Goal: Use online tool/utility: Utilize a website feature to perform a specific function

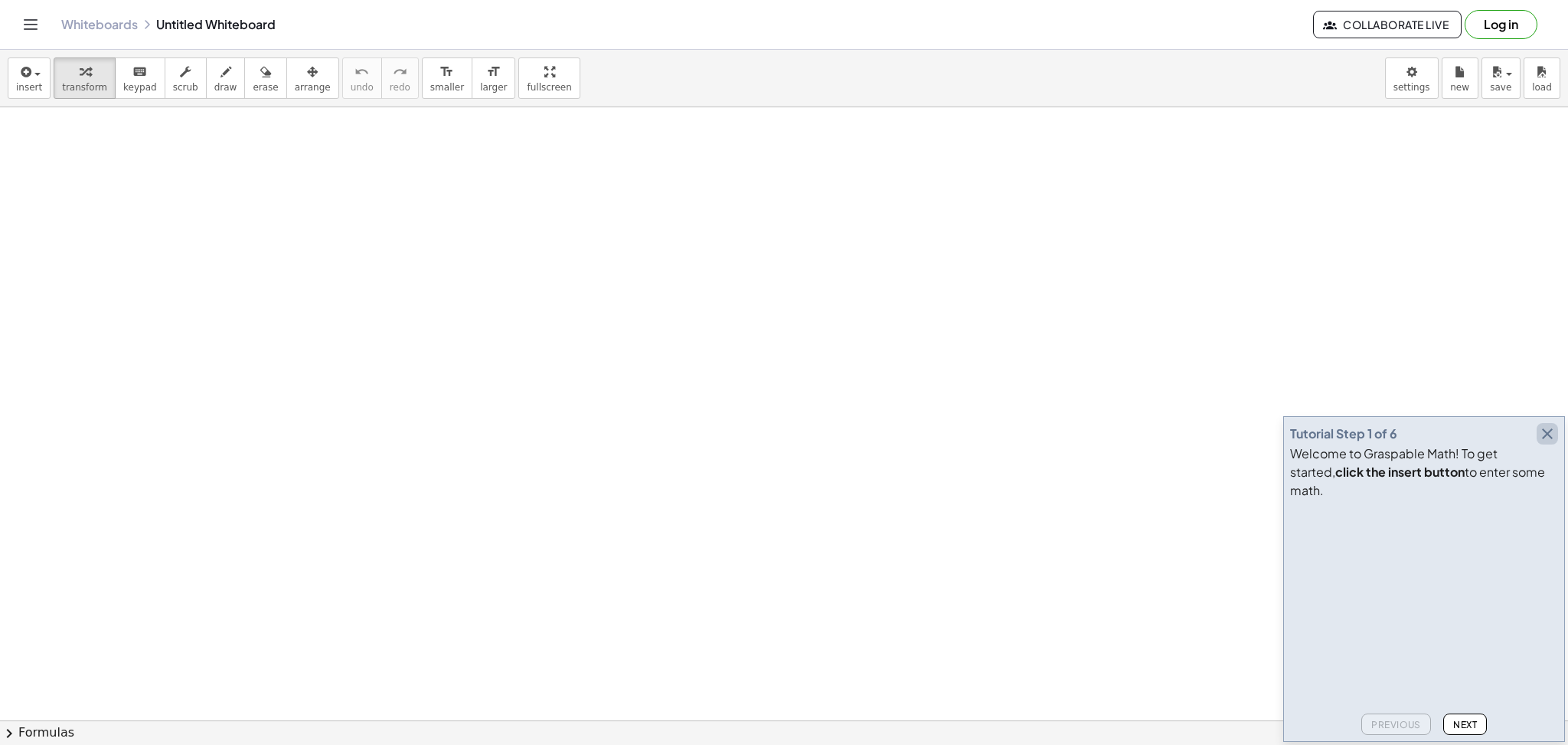
click at [1551, 442] on icon "button" at bounding box center [1548, 434] width 18 height 18
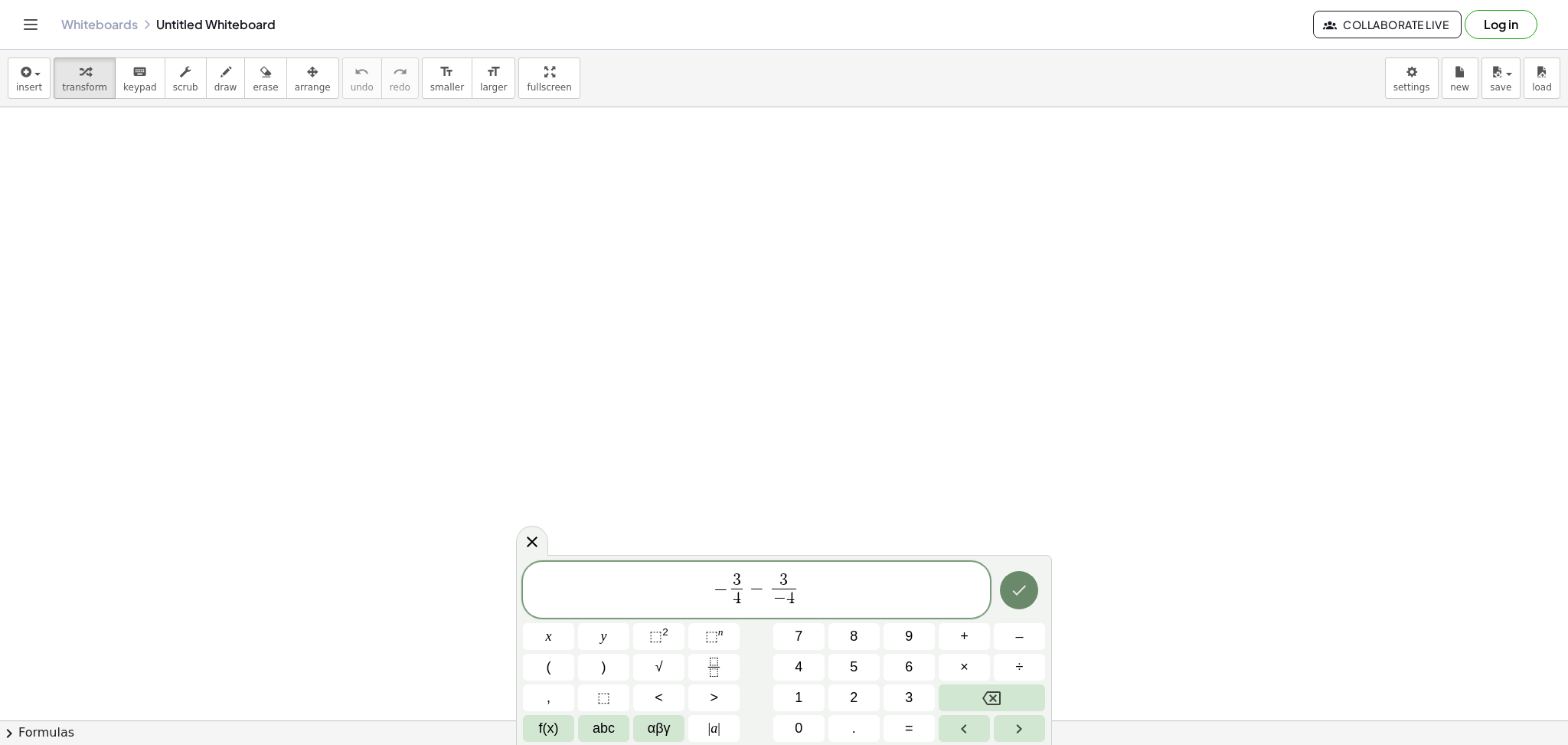
click at [1019, 577] on button "Done" at bounding box center [1019, 590] width 39 height 39
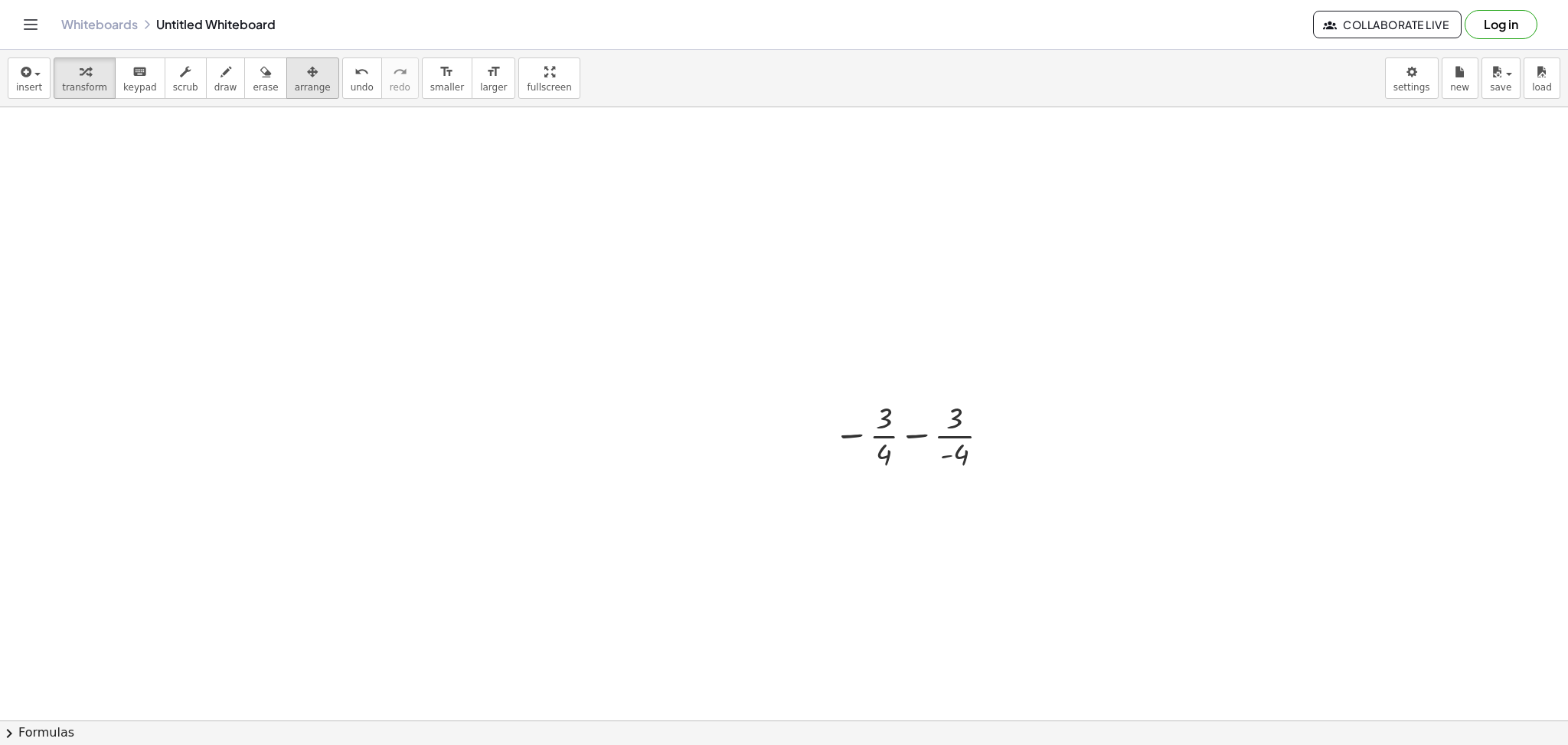
click at [307, 67] on icon "button" at bounding box center [312, 72] width 11 height 18
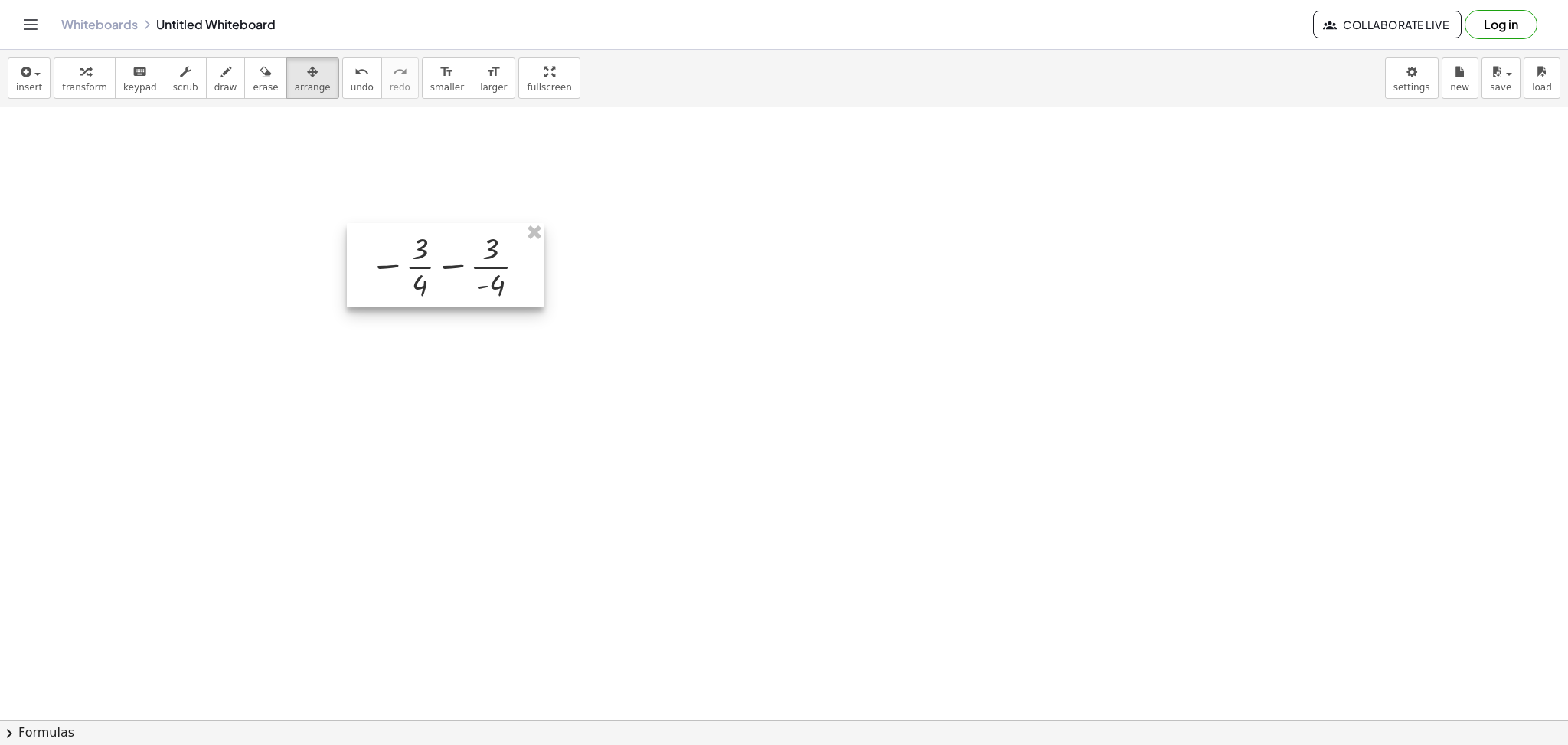
drag, startPoint x: 802, startPoint y: 400, endPoint x: 371, endPoint y: 231, distance: 462.9
click at [371, 231] on div at bounding box center [445, 265] width 197 height 85
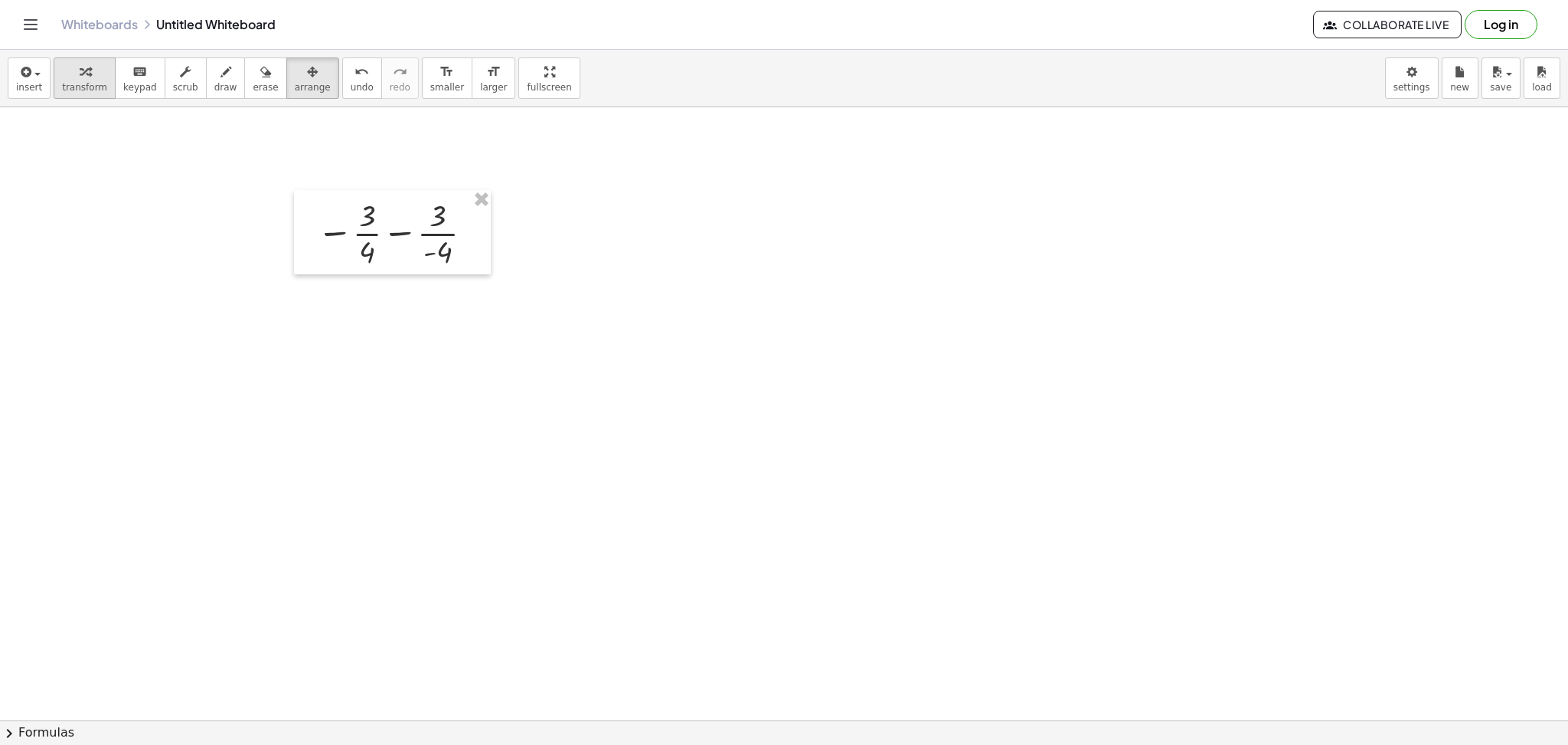
click at [80, 77] on icon "button" at bounding box center [85, 72] width 11 height 18
click at [214, 82] on span "draw" at bounding box center [225, 87] width 23 height 11
drag, startPoint x: 786, startPoint y: 231, endPoint x: 830, endPoint y: 241, distance: 45.1
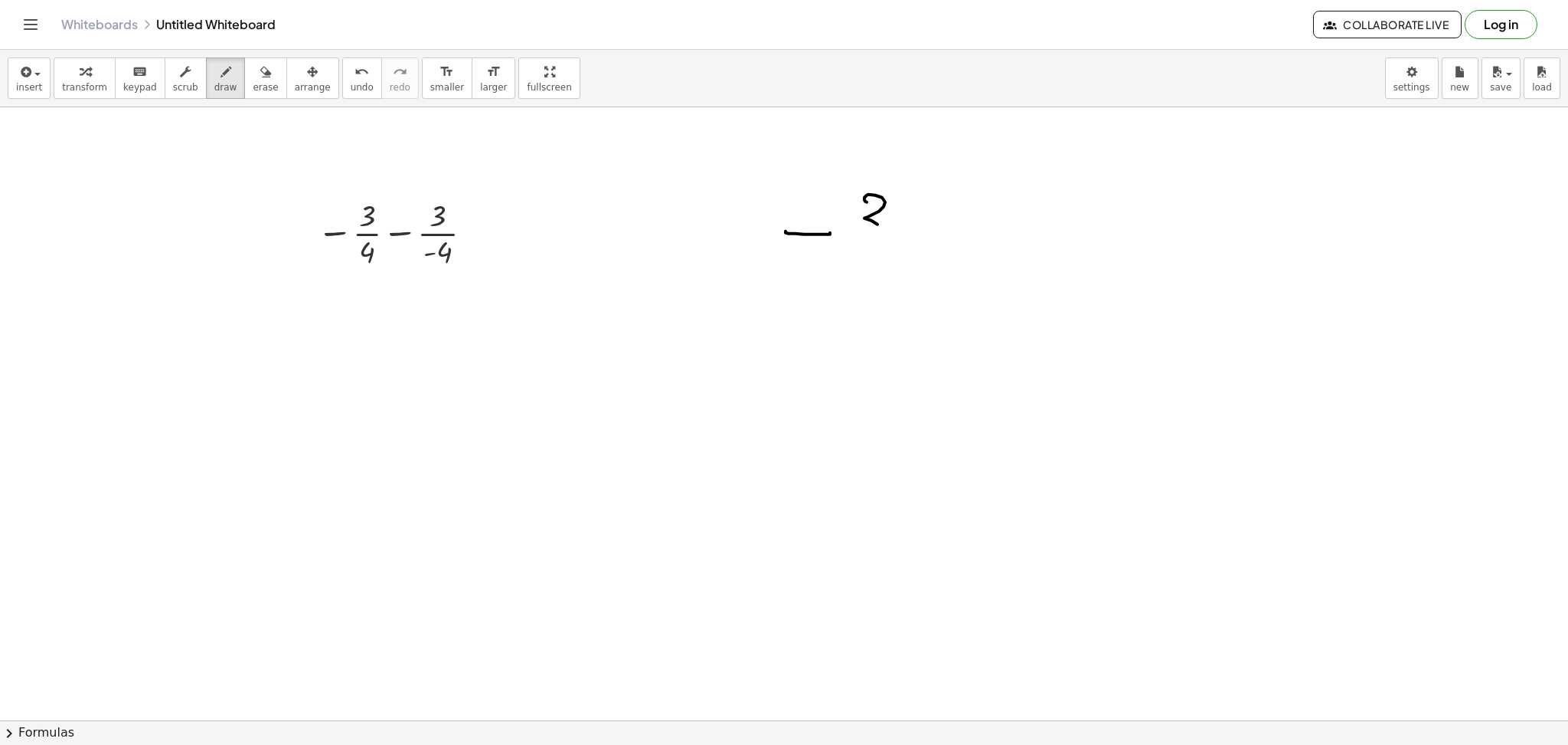
drag, startPoint x: 864, startPoint y: 200, endPoint x: 861, endPoint y: 272, distance: 72.1
drag, startPoint x: 750, startPoint y: 282, endPoint x: 905, endPoint y: 287, distance: 155.1
drag, startPoint x: 843, startPoint y: 308, endPoint x: 859, endPoint y: 300, distance: 17.9
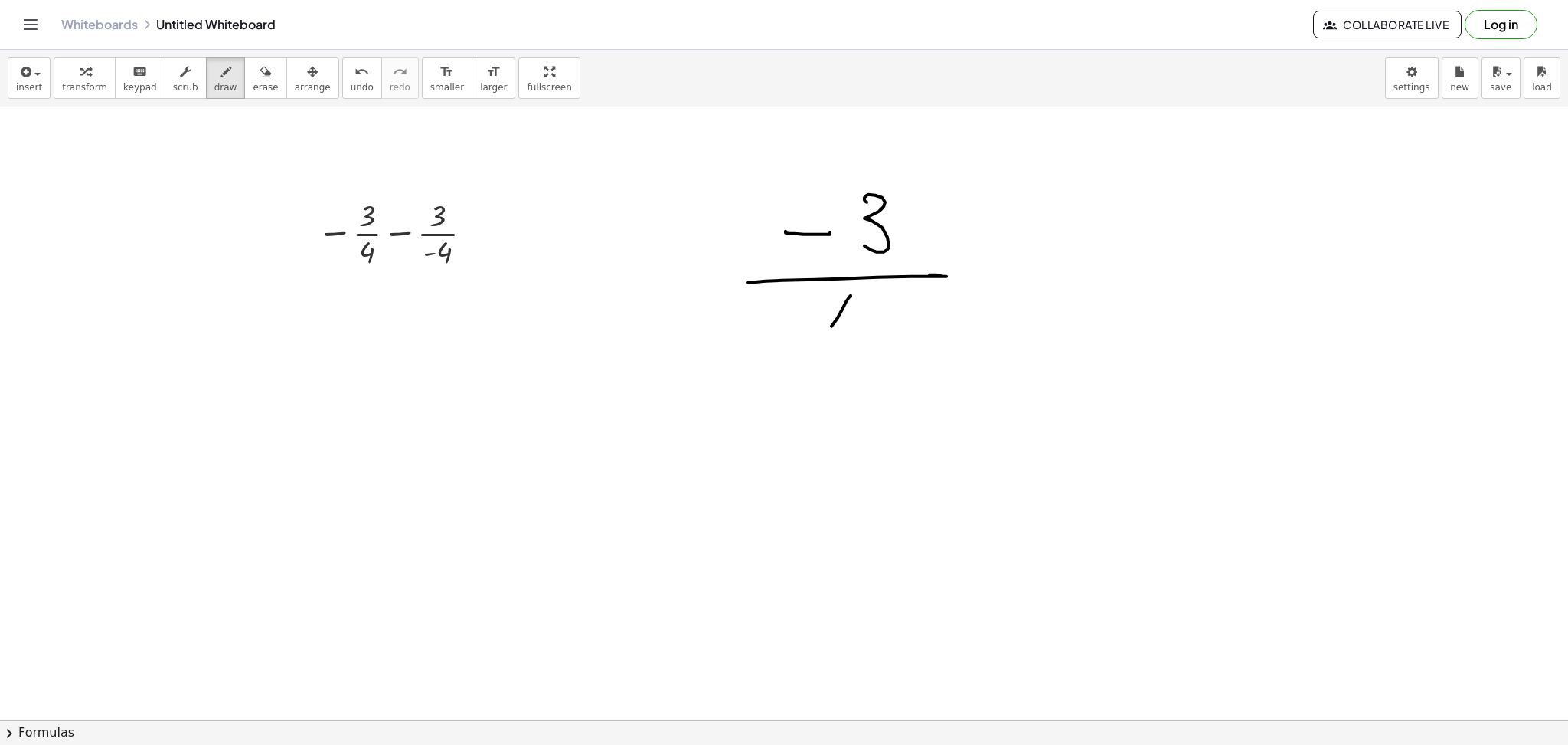
drag, startPoint x: 859, startPoint y: 300, endPoint x: 868, endPoint y: 358, distance: 58.7
drag, startPoint x: 1014, startPoint y: 271, endPoint x: 985, endPoint y: 284, distance: 31.8
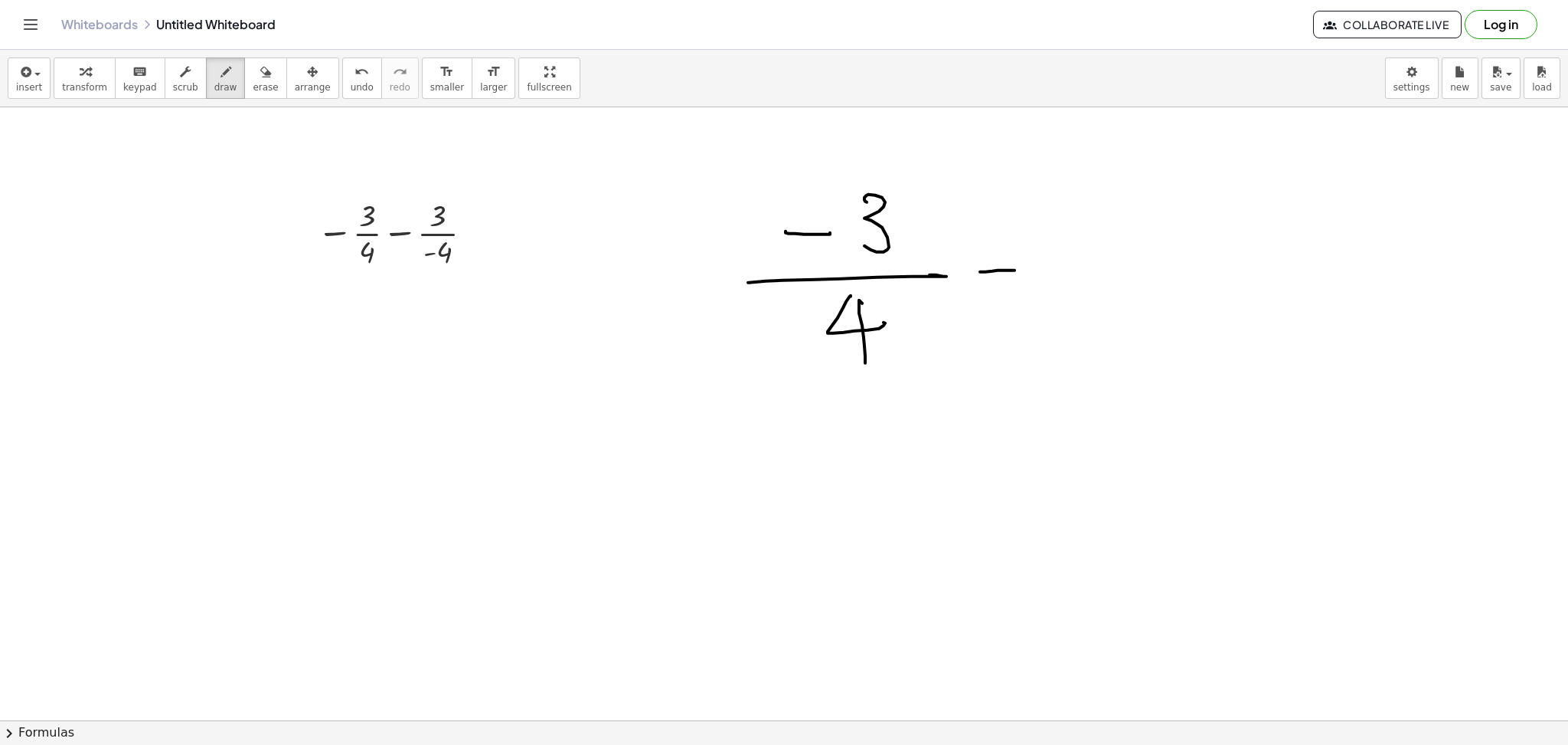
drag, startPoint x: 988, startPoint y: 287, endPoint x: 1039, endPoint y: 292, distance: 51.2
drag, startPoint x: 1116, startPoint y: 272, endPoint x: 1194, endPoint y: 281, distance: 78.5
drag, startPoint x: 1186, startPoint y: 273, endPoint x: 1319, endPoint y: 276, distance: 133.0
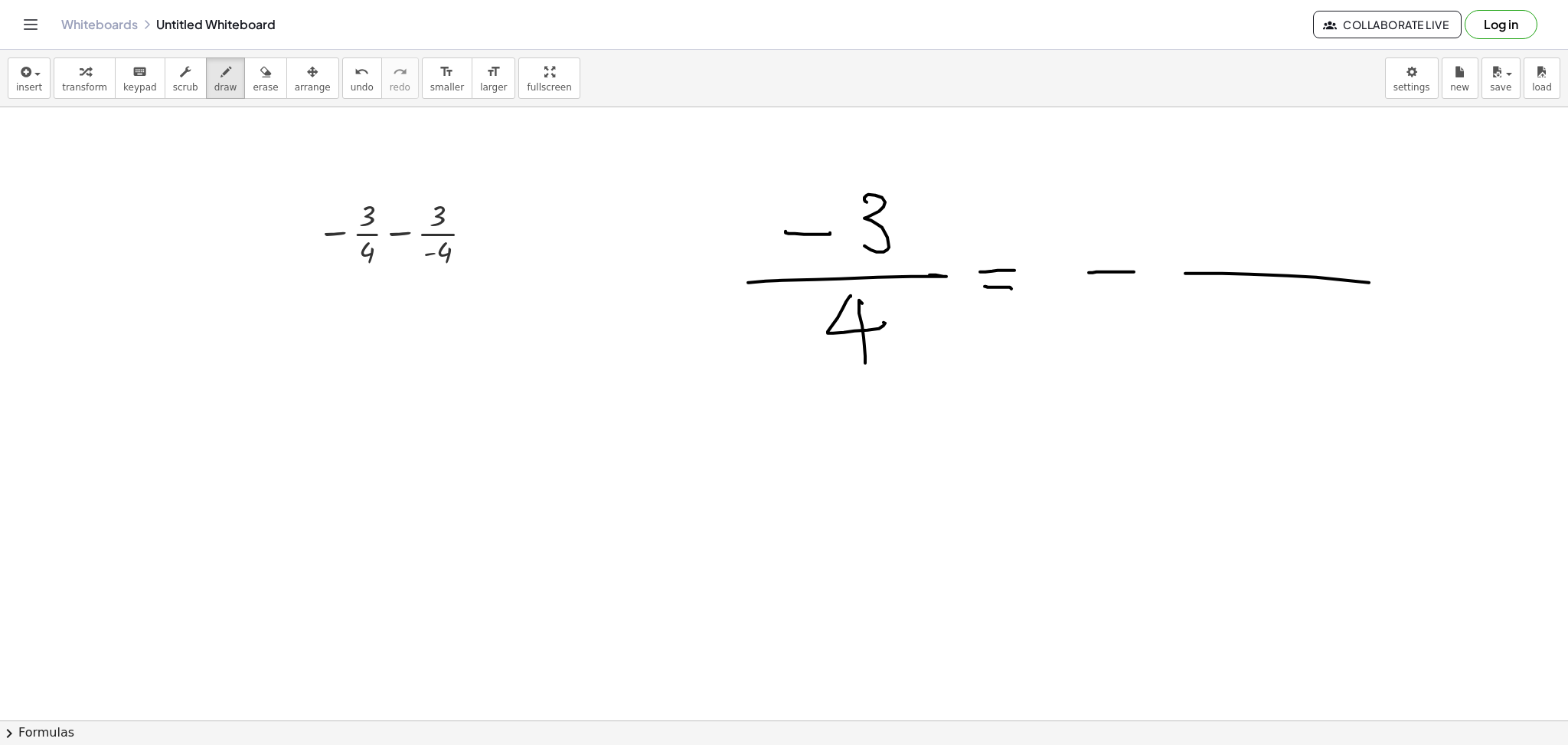
drag, startPoint x: 1273, startPoint y: 186, endPoint x: 1236, endPoint y: 231, distance: 58.3
drag, startPoint x: 1264, startPoint y: 294, endPoint x: 1300, endPoint y: 331, distance: 51.6
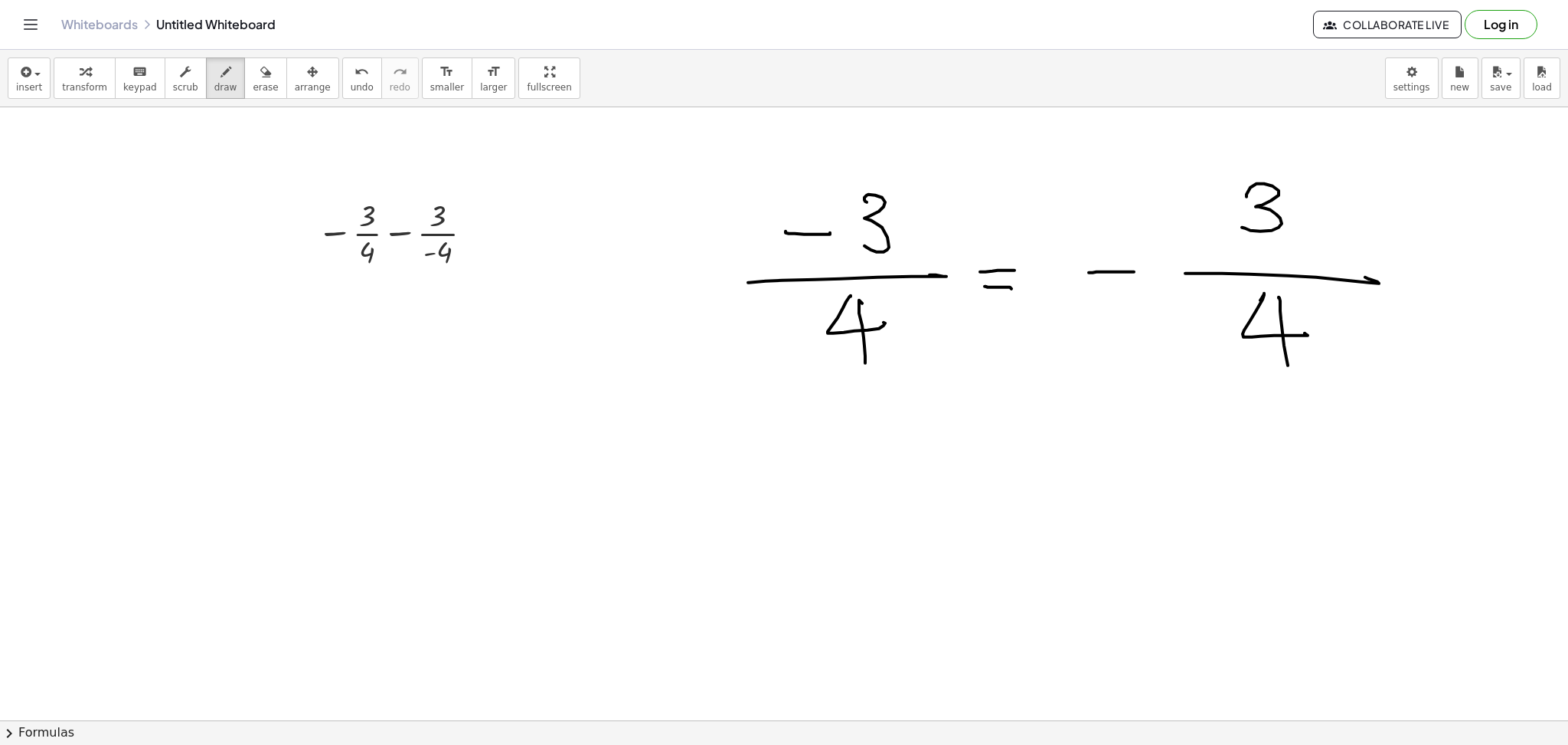
drag, startPoint x: 1282, startPoint y: 333, endPoint x: 1294, endPoint y: 375, distance: 43.7
drag, startPoint x: 1101, startPoint y: 237, endPoint x: 1190, endPoint y: 207, distance: 93.9
drag, startPoint x: 1199, startPoint y: 190, endPoint x: 1215, endPoint y: 230, distance: 43.1
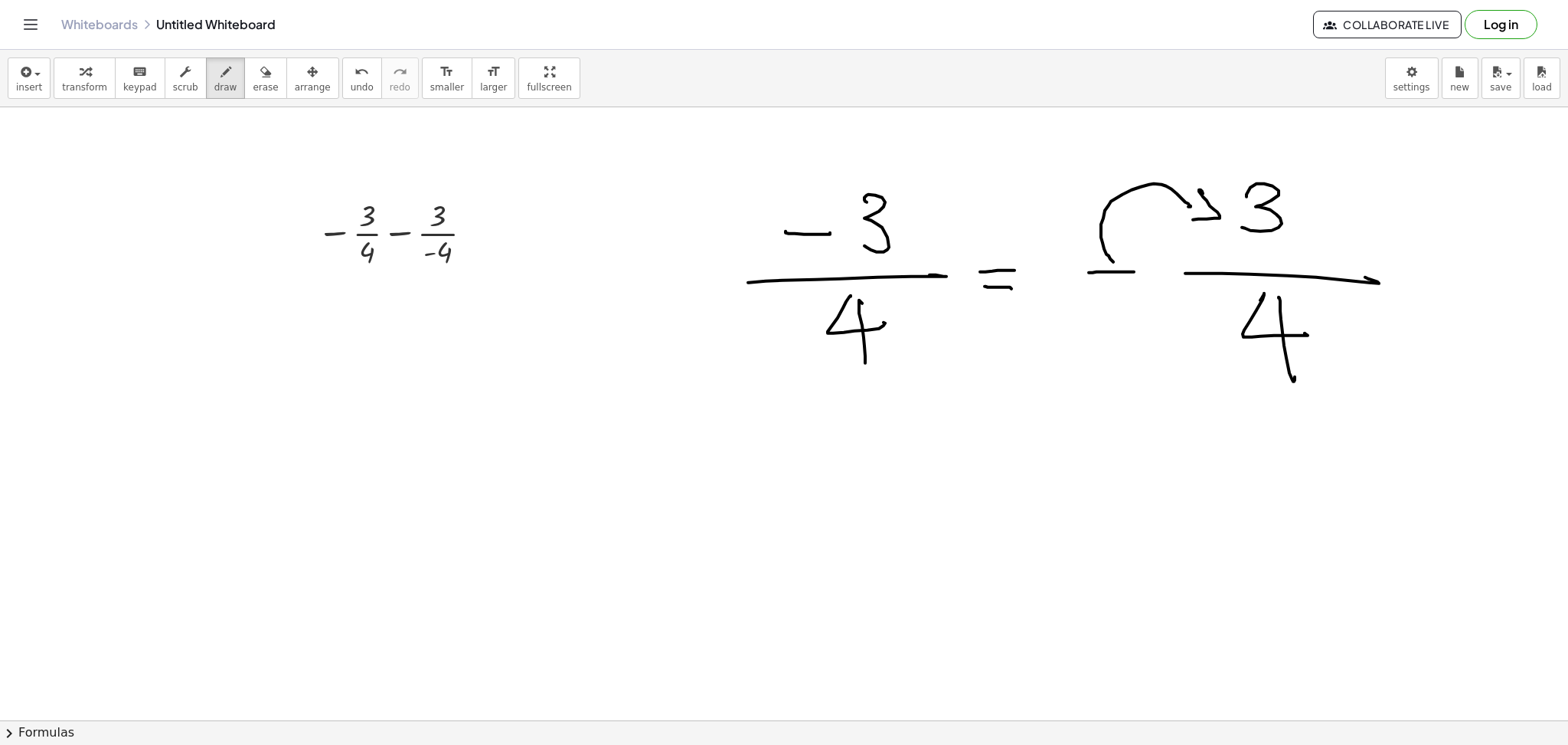
drag, startPoint x: 803, startPoint y: 215, endPoint x: 716, endPoint y: 261, distance: 98.4
drag, startPoint x: 708, startPoint y: 255, endPoint x: 718, endPoint y: 275, distance: 22.4
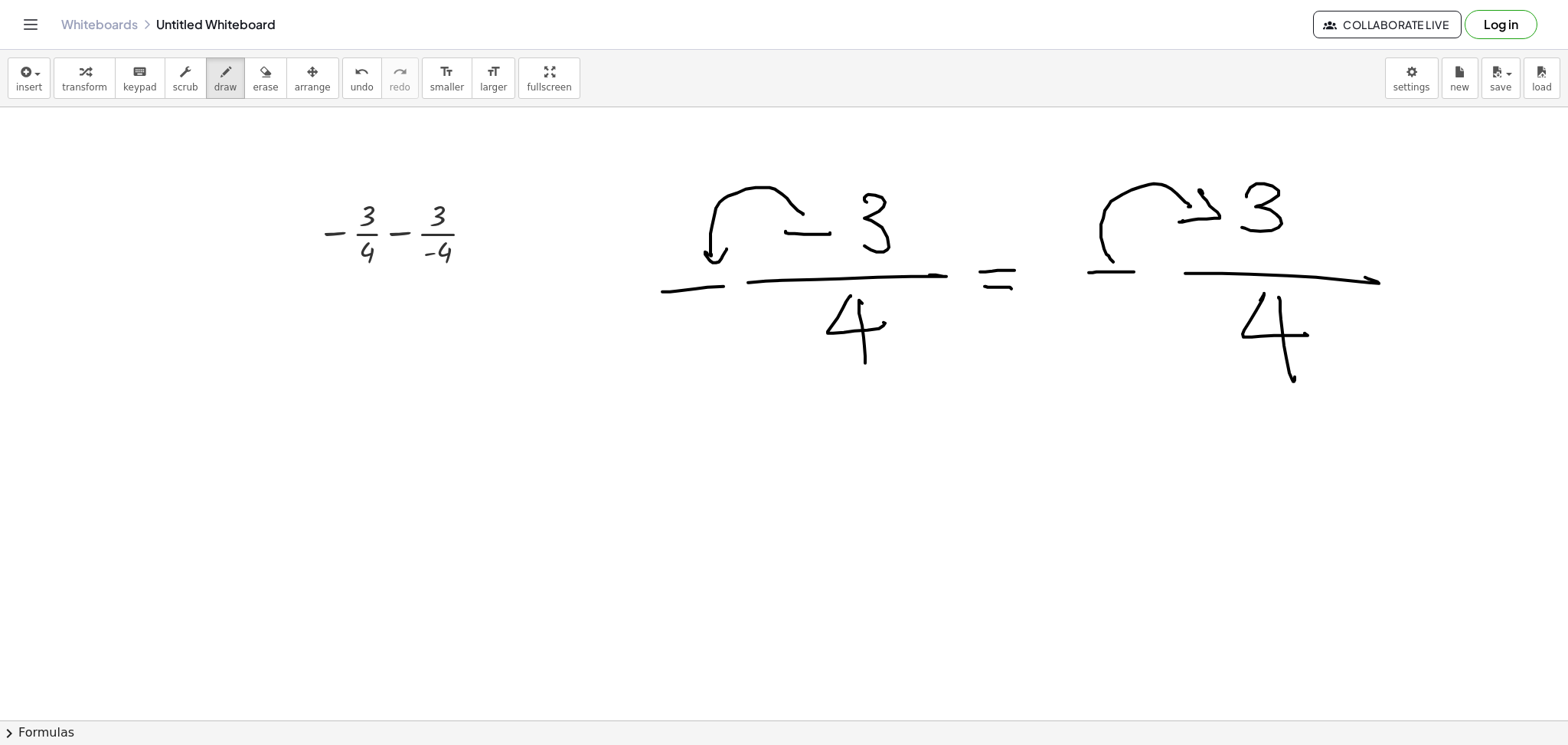
drag, startPoint x: 696, startPoint y: 289, endPoint x: 667, endPoint y: 337, distance: 56.1
drag, startPoint x: 1108, startPoint y: 298, endPoint x: 1205, endPoint y: 331, distance: 102.5
drag, startPoint x: 1183, startPoint y: 317, endPoint x: 1191, endPoint y: 359, distance: 42.8
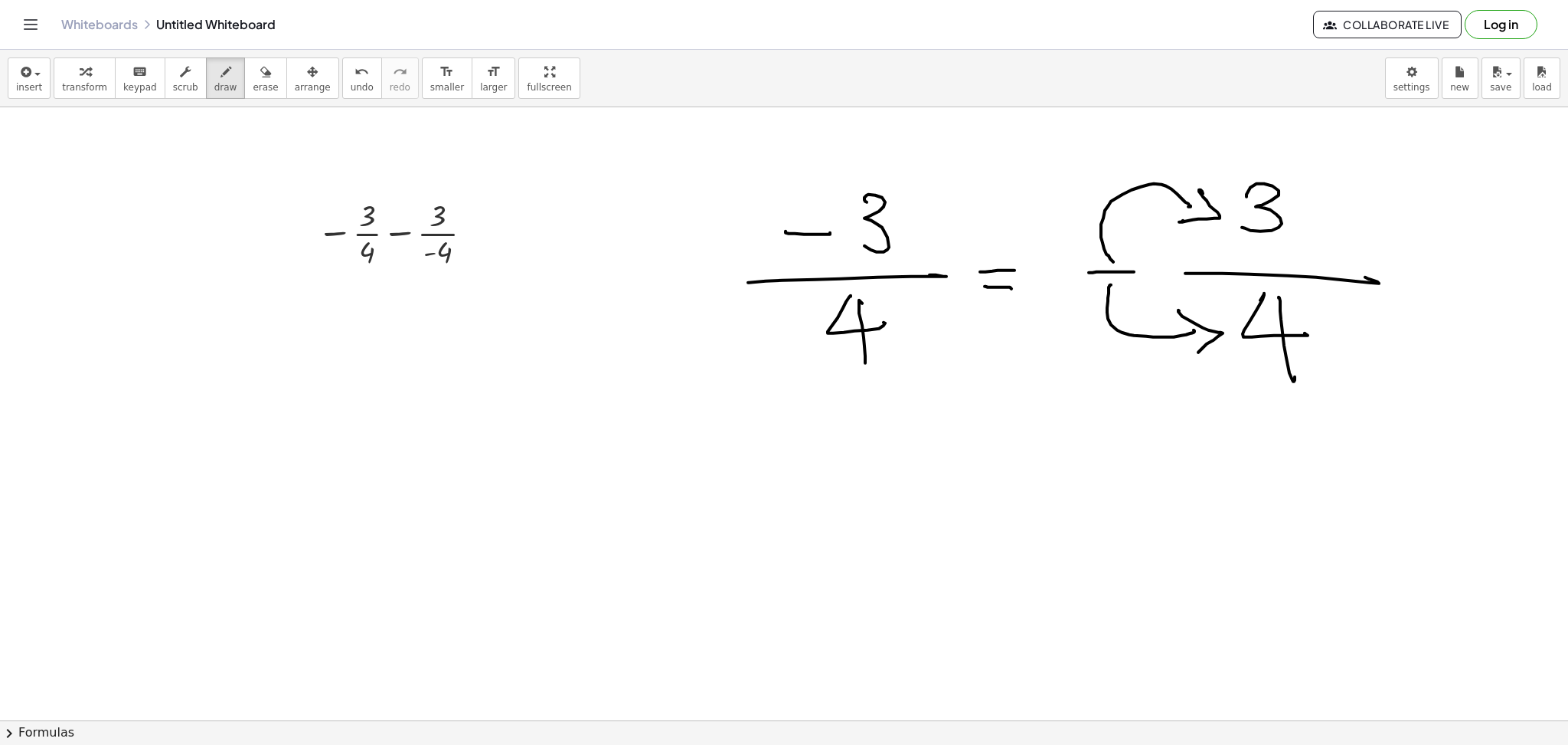
drag, startPoint x: 772, startPoint y: 333, endPoint x: 798, endPoint y: 329, distance: 26.3
drag, startPoint x: 410, startPoint y: 245, endPoint x: 459, endPoint y: 263, distance: 52.2
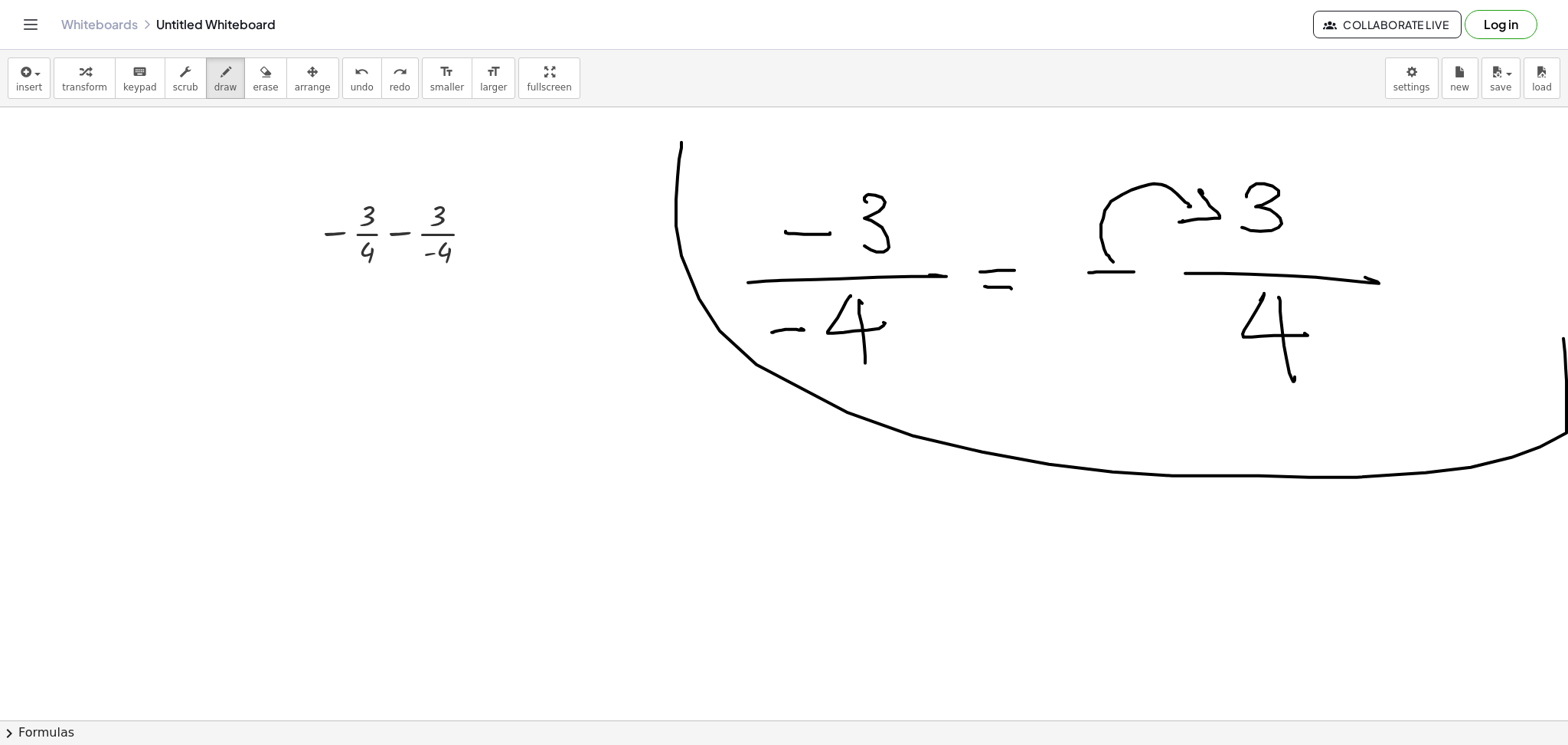
drag, startPoint x: 682, startPoint y: 142, endPoint x: 1560, endPoint y: 326, distance: 897.1
click at [1560, 326] on div "− · 3 · 4 − · 3 · - 4 ×" at bounding box center [784, 413] width 1568 height 613
click at [245, 80] on button "erase" at bounding box center [266, 78] width 42 height 41
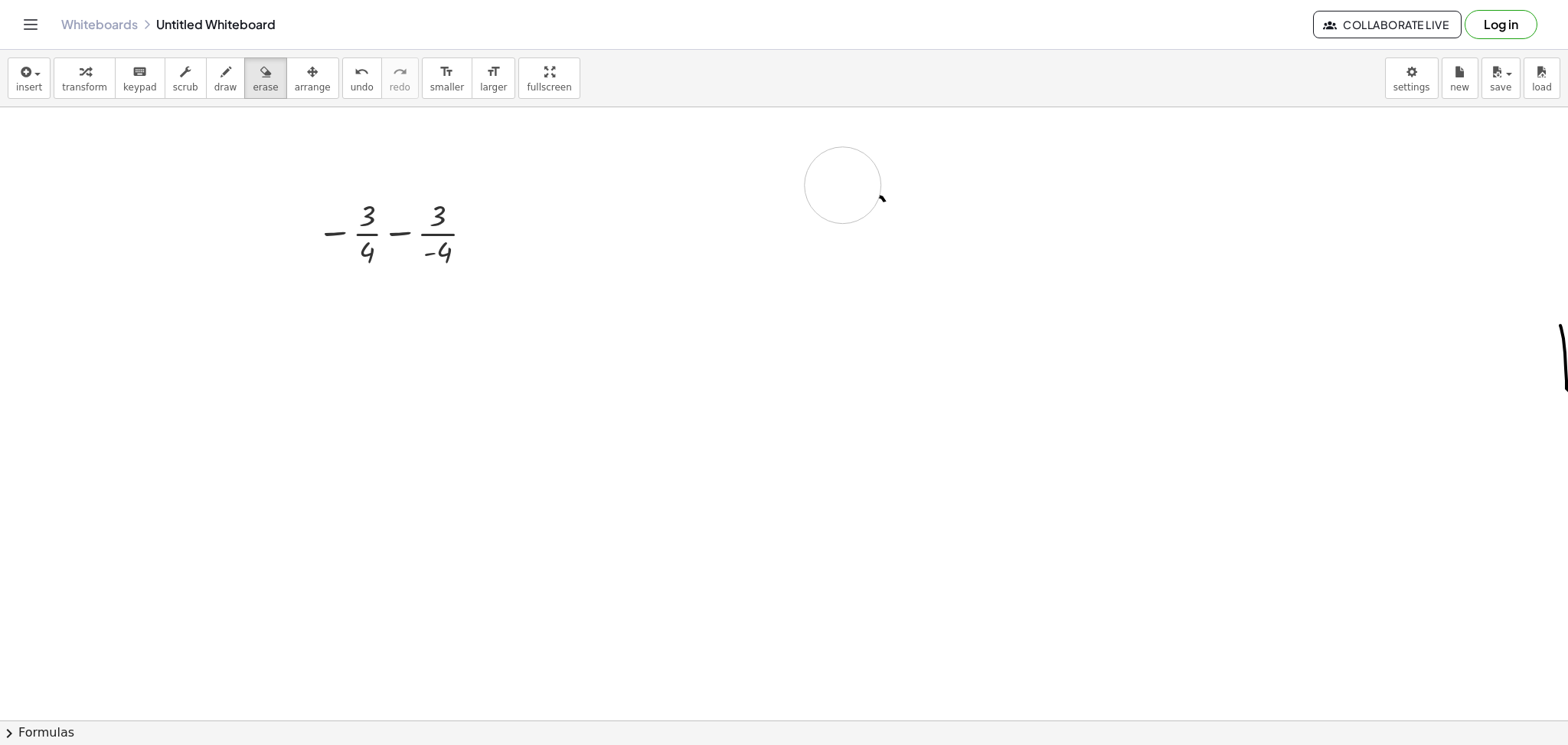
drag, startPoint x: 681, startPoint y: 167, endPoint x: 843, endPoint y: 185, distance: 163.0
click at [56, 79] on button "transform" at bounding box center [85, 78] width 62 height 41
click at [400, 231] on div at bounding box center [398, 231] width 178 height 76
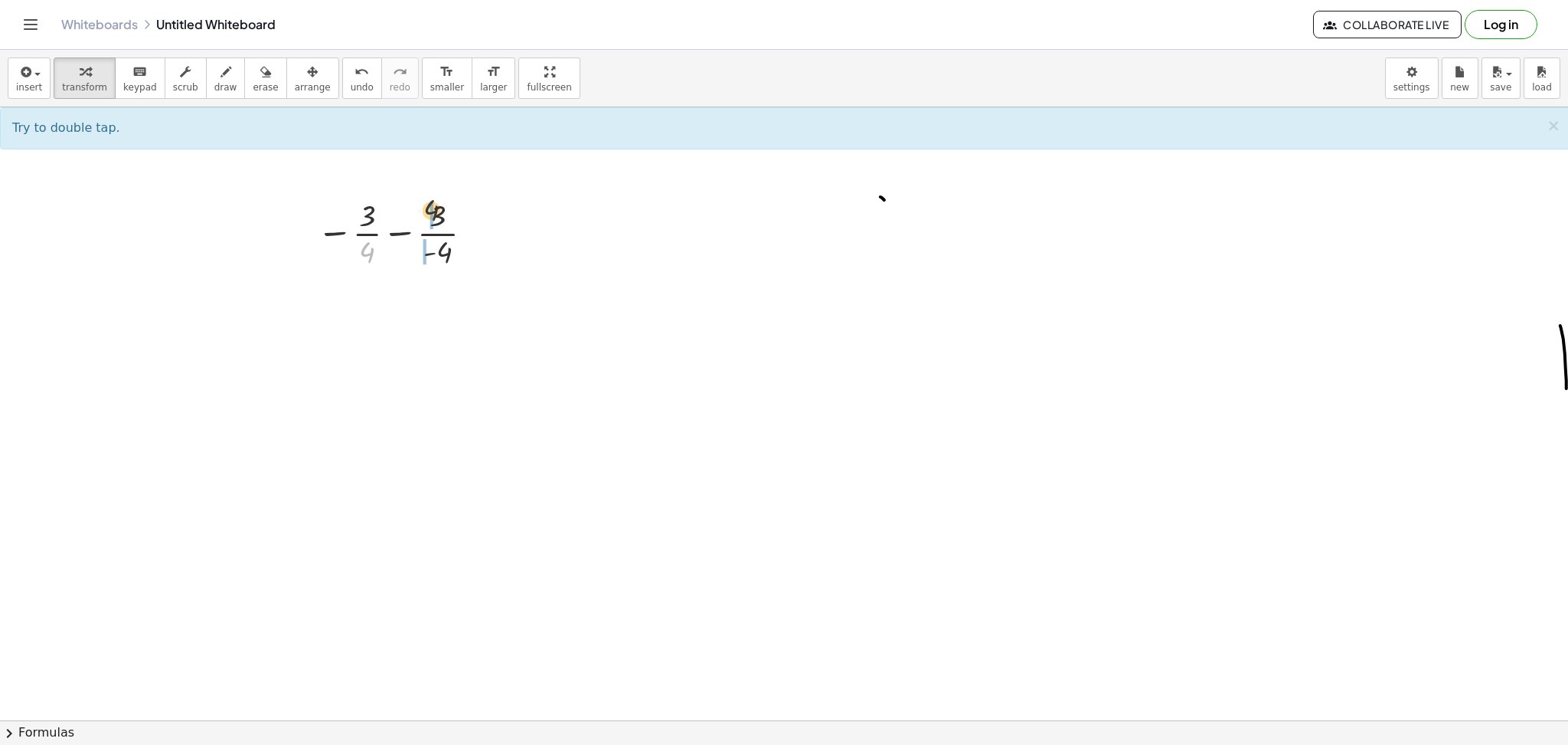
drag, startPoint x: 366, startPoint y: 252, endPoint x: 436, endPoint y: 206, distance: 83.8
click at [436, 206] on div at bounding box center [398, 231] width 178 height 76
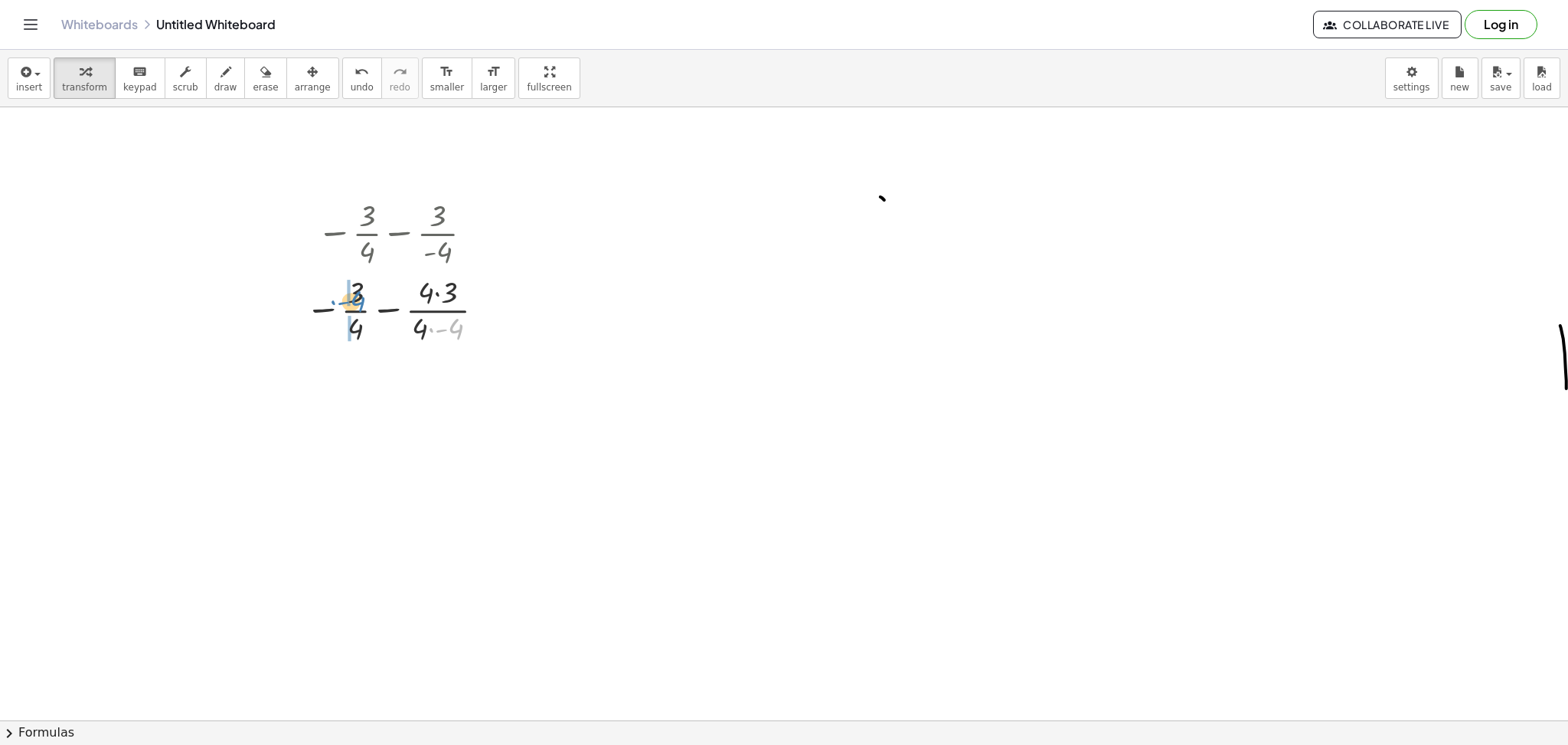
drag, startPoint x: 456, startPoint y: 333, endPoint x: 358, endPoint y: 305, distance: 101.9
click at [358, 305] on div at bounding box center [398, 308] width 200 height 76
click at [363, 295] on div at bounding box center [398, 308] width 236 height 76
click at [359, 407] on div at bounding box center [398, 385] width 236 height 76
click at [435, 406] on div at bounding box center [398, 385] width 236 height 76
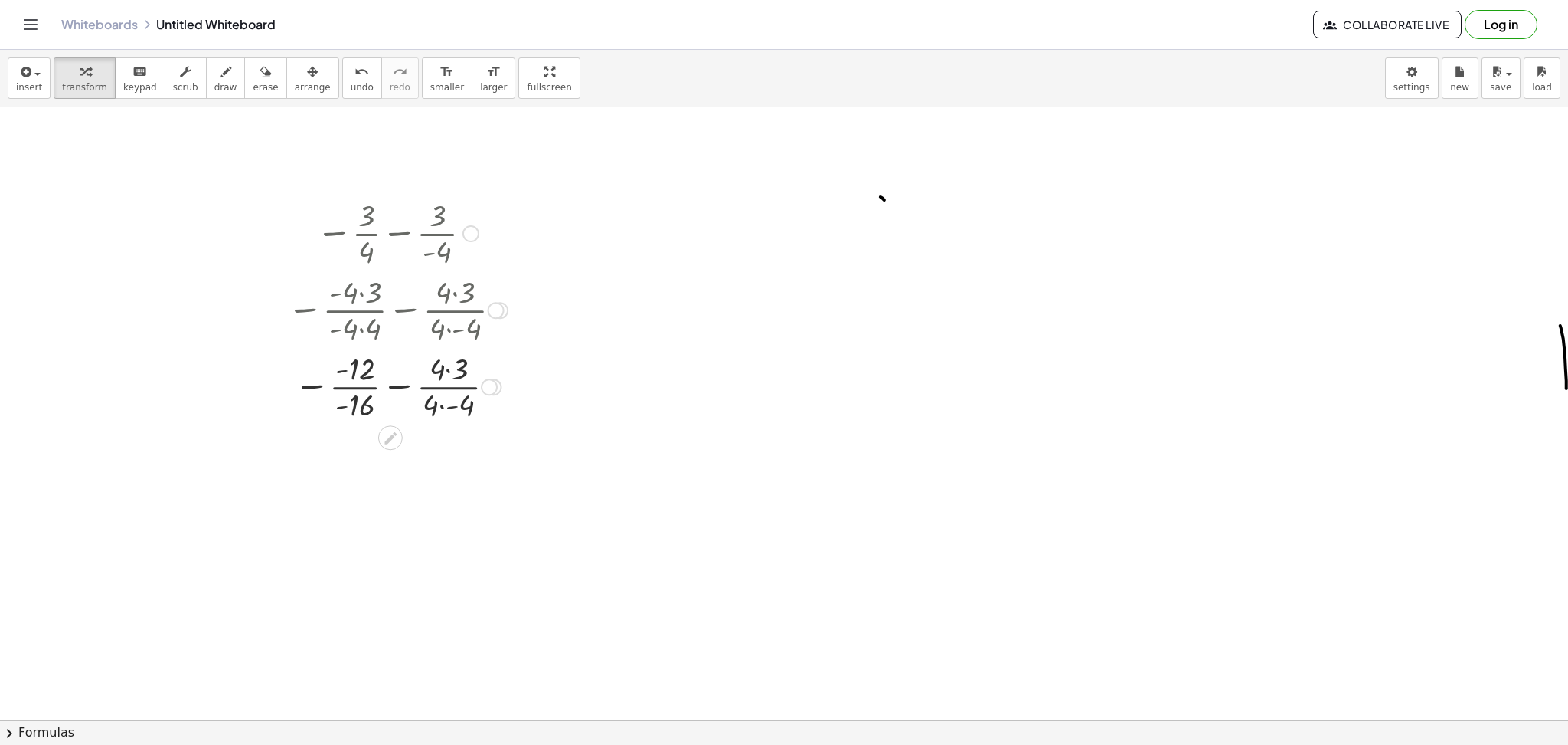
click at [445, 404] on div at bounding box center [398, 385] width 236 height 76
click at [448, 371] on div at bounding box center [398, 385] width 236 height 76
click at [405, 384] on div at bounding box center [398, 385] width 236 height 76
click at [389, 447] on div at bounding box center [398, 462] width 236 height 76
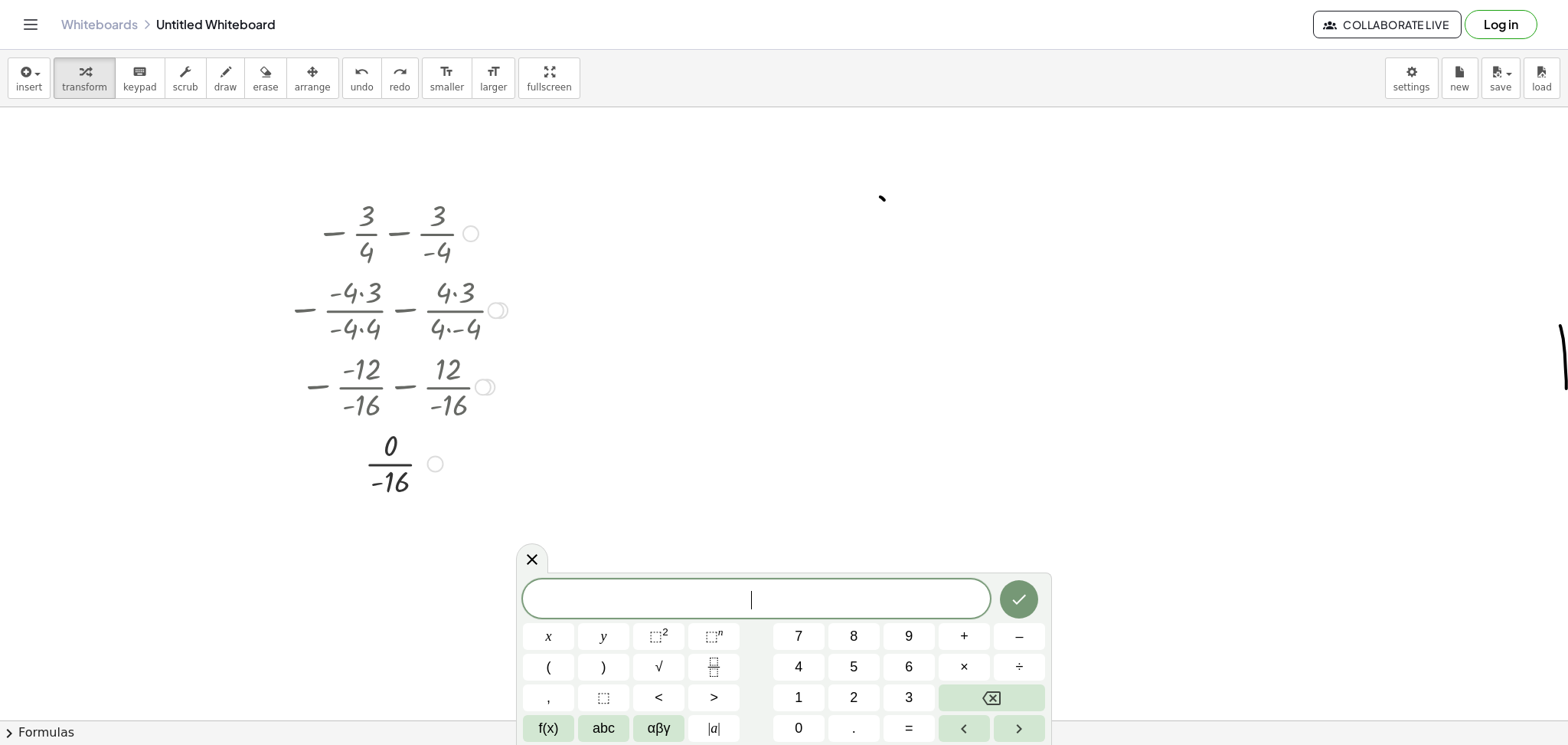
click at [463, 235] on div at bounding box center [471, 234] width 17 height 17
click at [549, 210] on span "Go back to this line" at bounding box center [549, 210] width 91 height 13
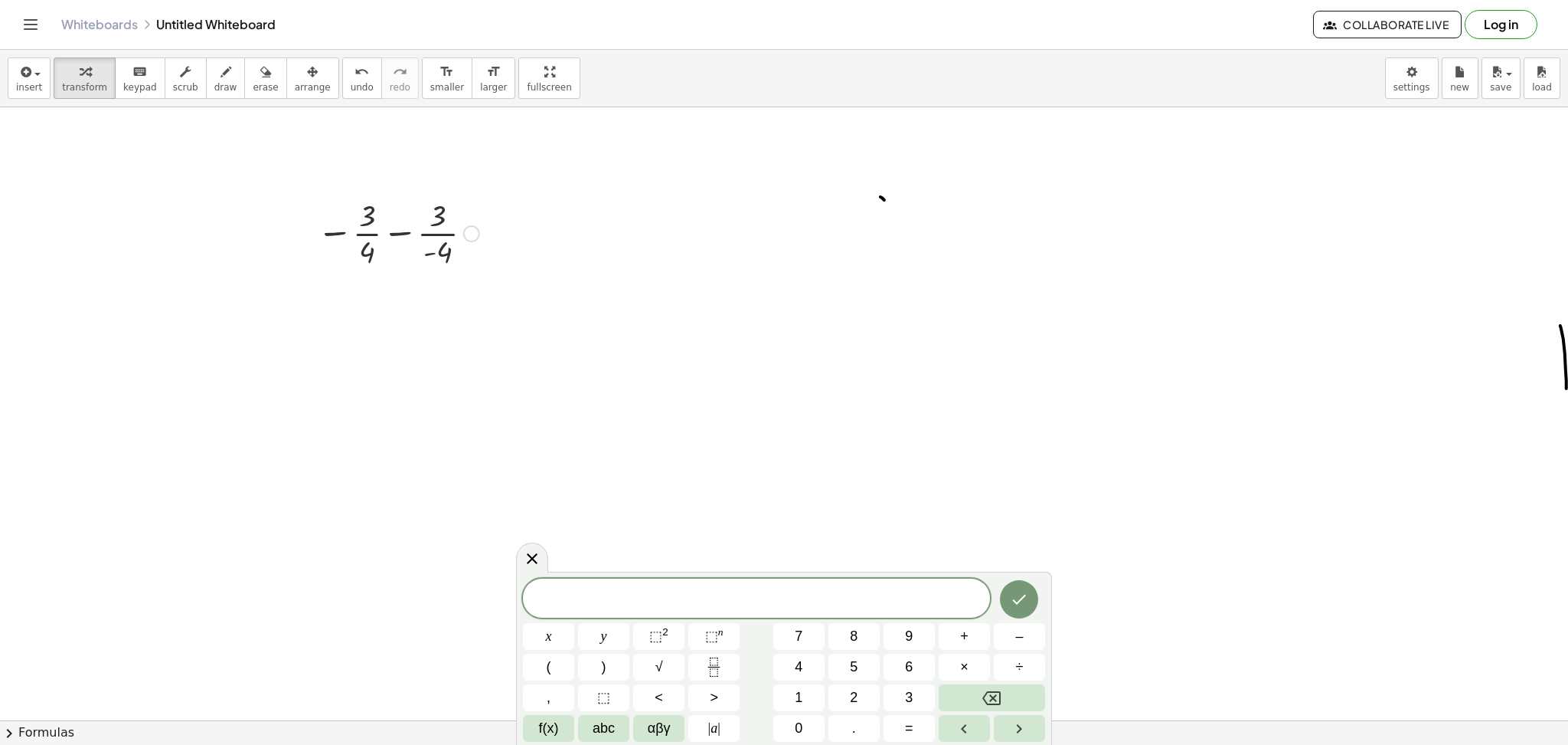
click at [474, 228] on div "Go back to this line Copy line as LaTeX Copy derivation as LaTeX" at bounding box center [472, 234] width 17 height 17
click at [548, 189] on span "Fix a mistake" at bounding box center [535, 187] width 63 height 13
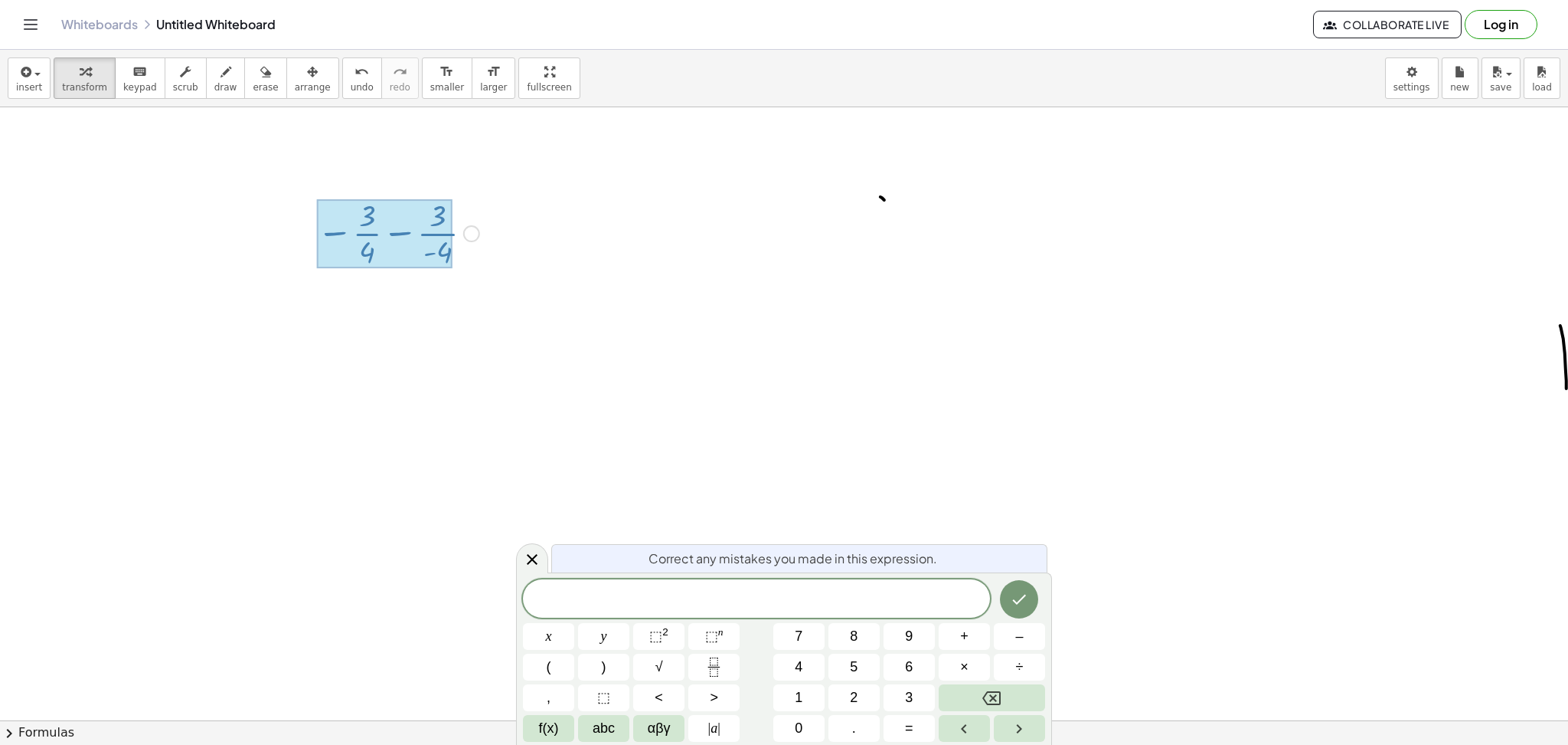
click at [433, 250] on div at bounding box center [385, 234] width 136 height 69
click at [408, 246] on div at bounding box center [385, 234] width 136 height 69
click at [405, 245] on div at bounding box center [385, 234] width 136 height 69
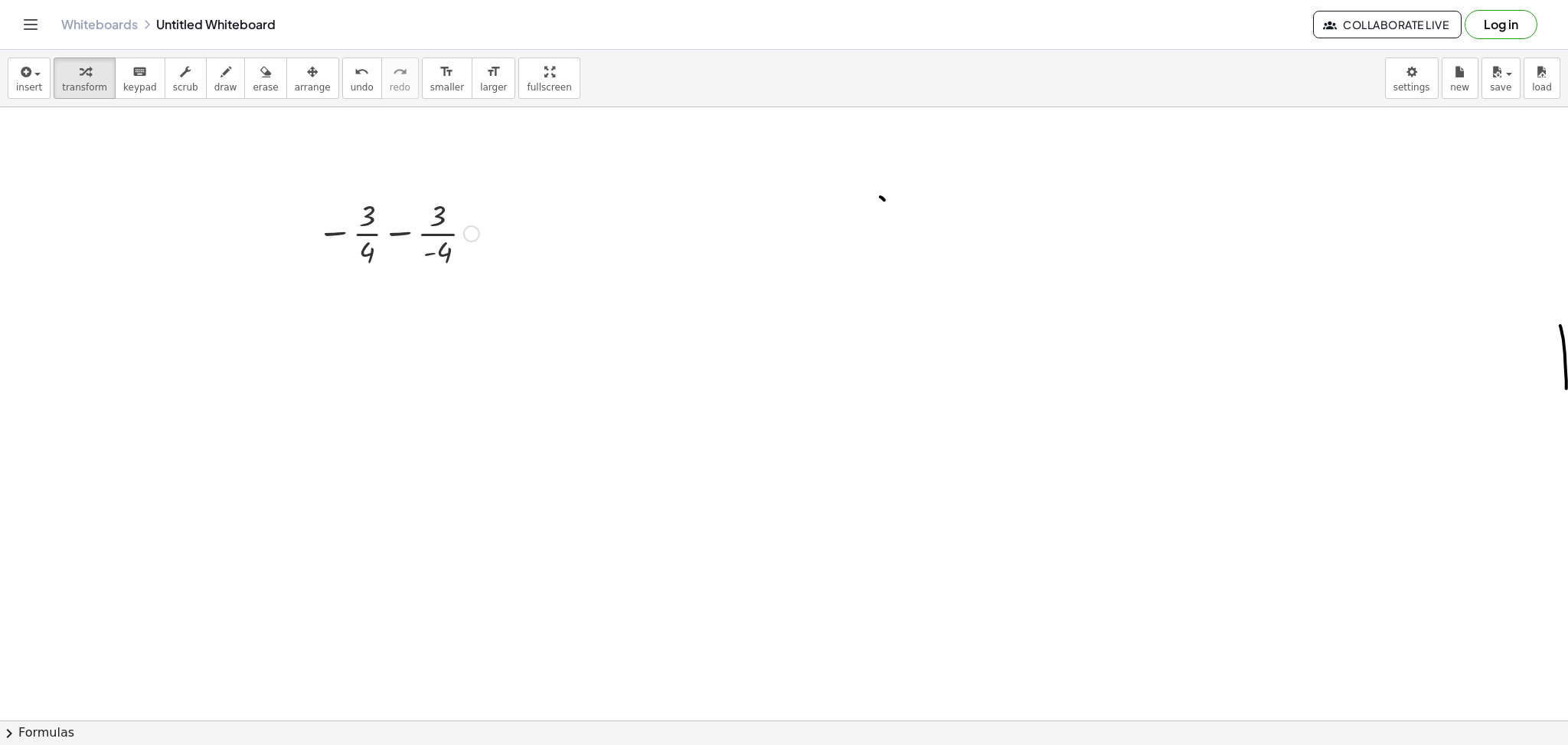
click at [470, 232] on div "Fix a mistake Transform line Copy line as LaTeX Copy derivation as LaTeX Expand…" at bounding box center [472, 234] width 17 height 17
click at [552, 211] on span "Transform line" at bounding box center [538, 210] width 68 height 13
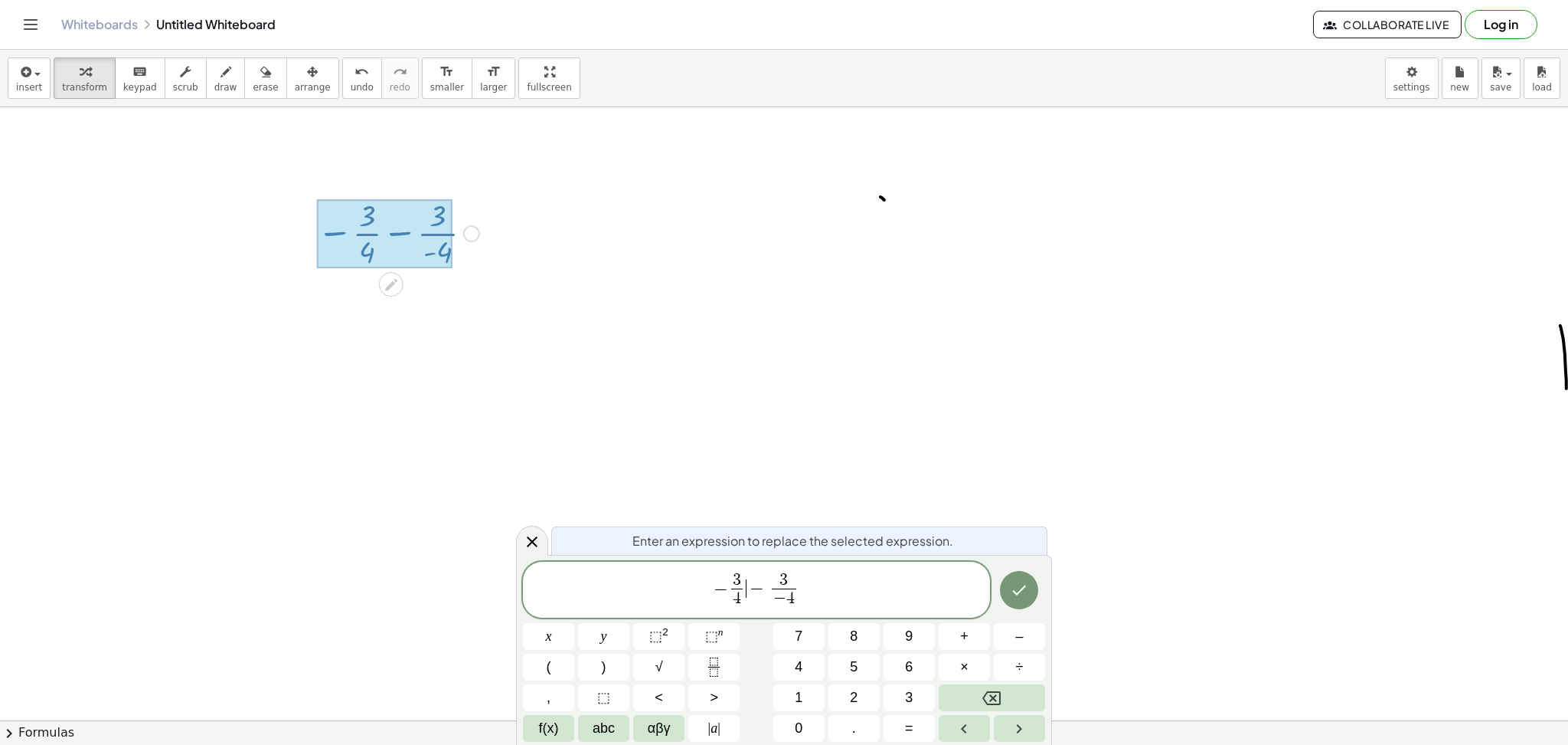
click at [748, 603] on span "− 3 4 ​ ​ − 3 − 4 ​" at bounding box center [756, 591] width 467 height 40
click at [1048, 586] on div "Enter an expression to replace the selected expression. − 3 5 ​ − 3 − 4 ​ x y ⬚…" at bounding box center [784, 650] width 536 height 191
click at [1024, 590] on icon "Done" at bounding box center [1019, 590] width 18 height 18
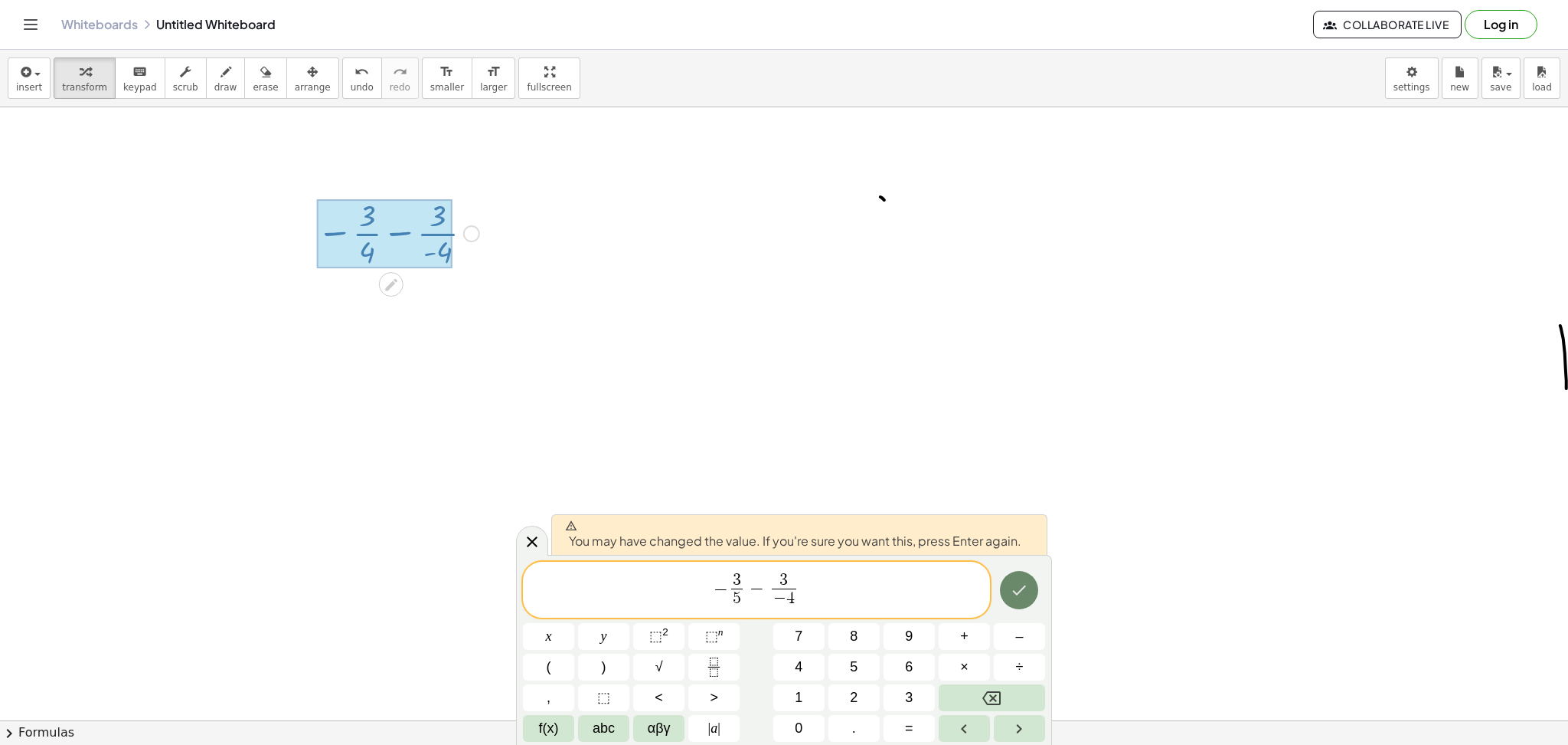
click at [1020, 588] on icon "Done" at bounding box center [1019, 590] width 18 height 18
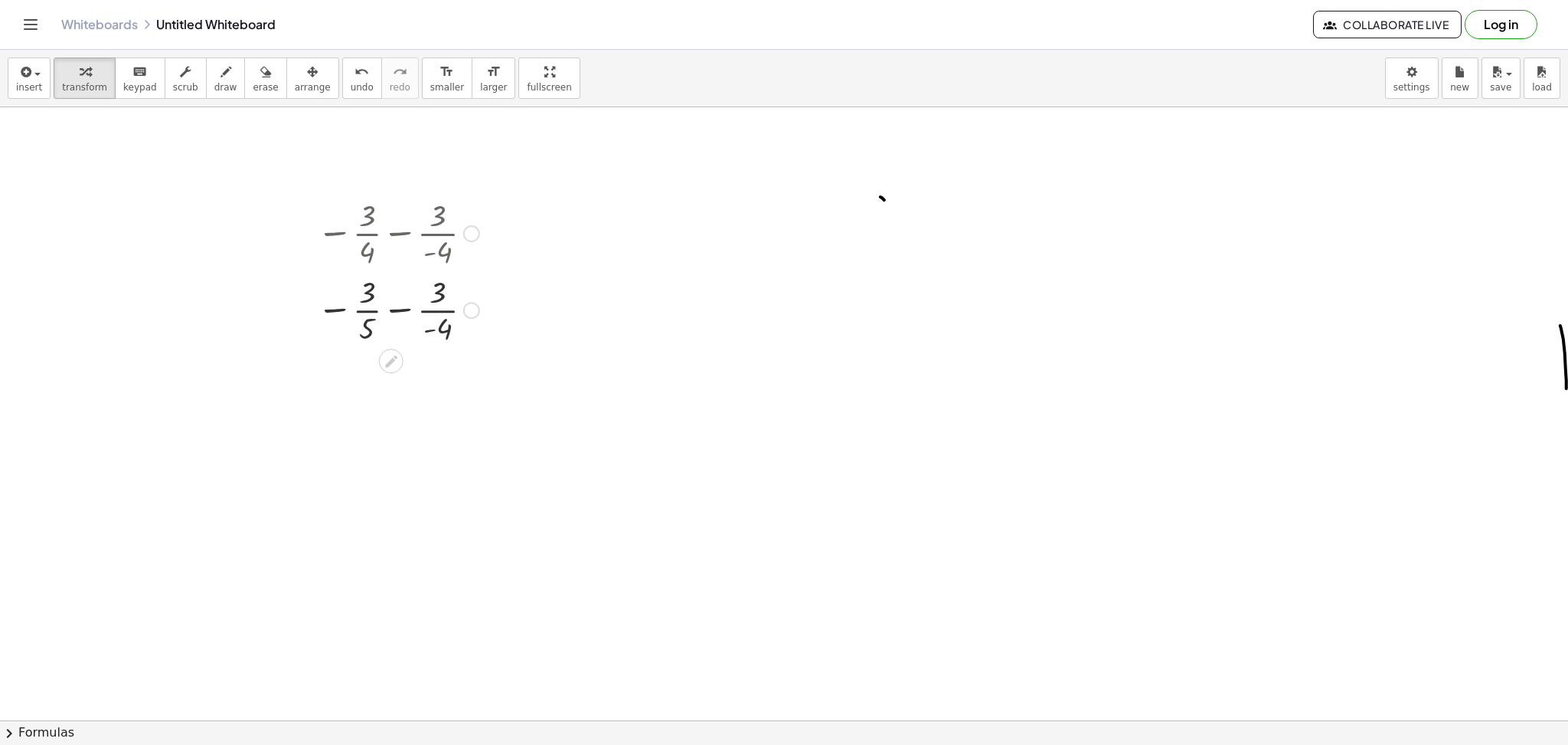
click at [371, 324] on div at bounding box center [398, 308] width 178 height 76
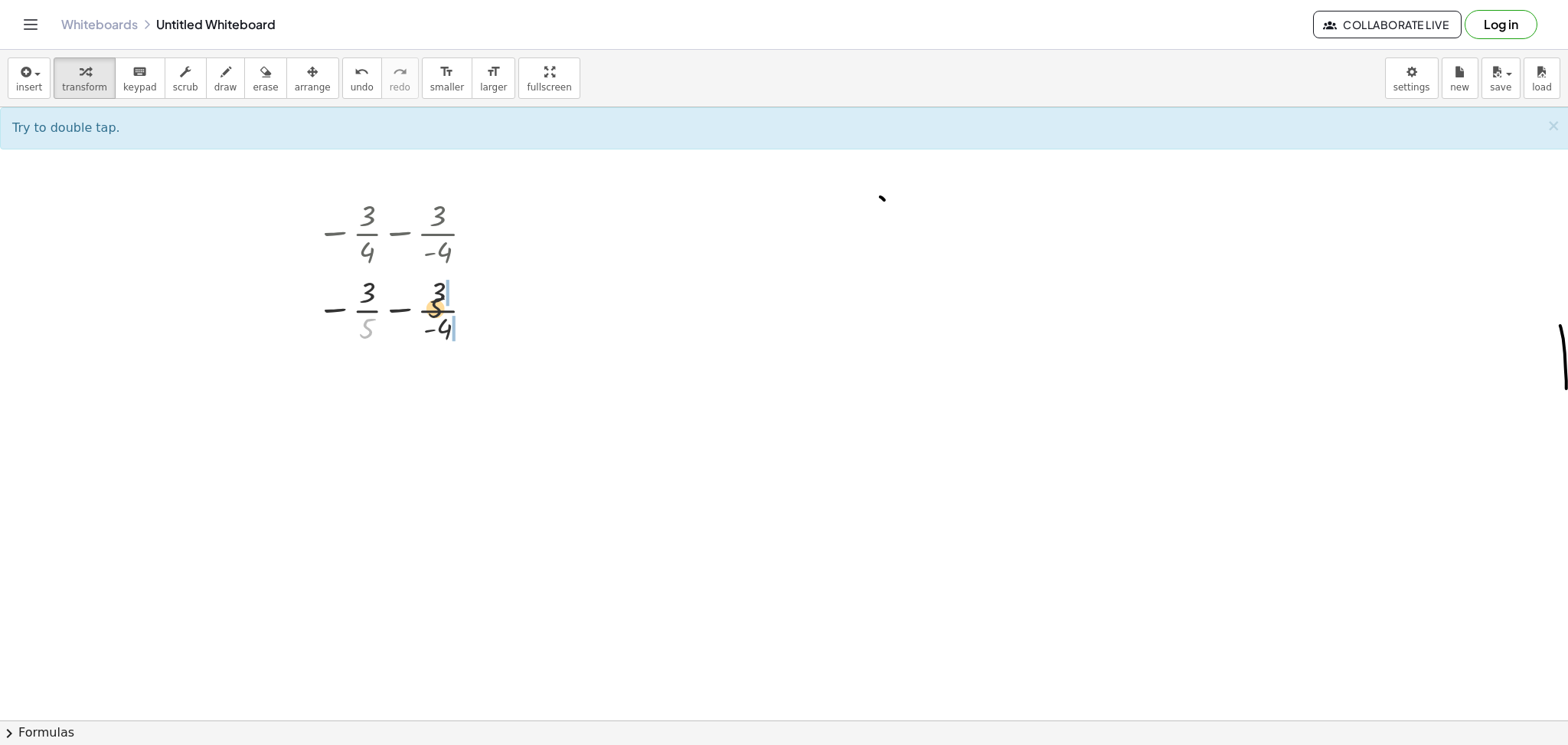
drag, startPoint x: 369, startPoint y: 326, endPoint x: 460, endPoint y: 297, distance: 95.5
click at [460, 297] on div at bounding box center [398, 308] width 178 height 76
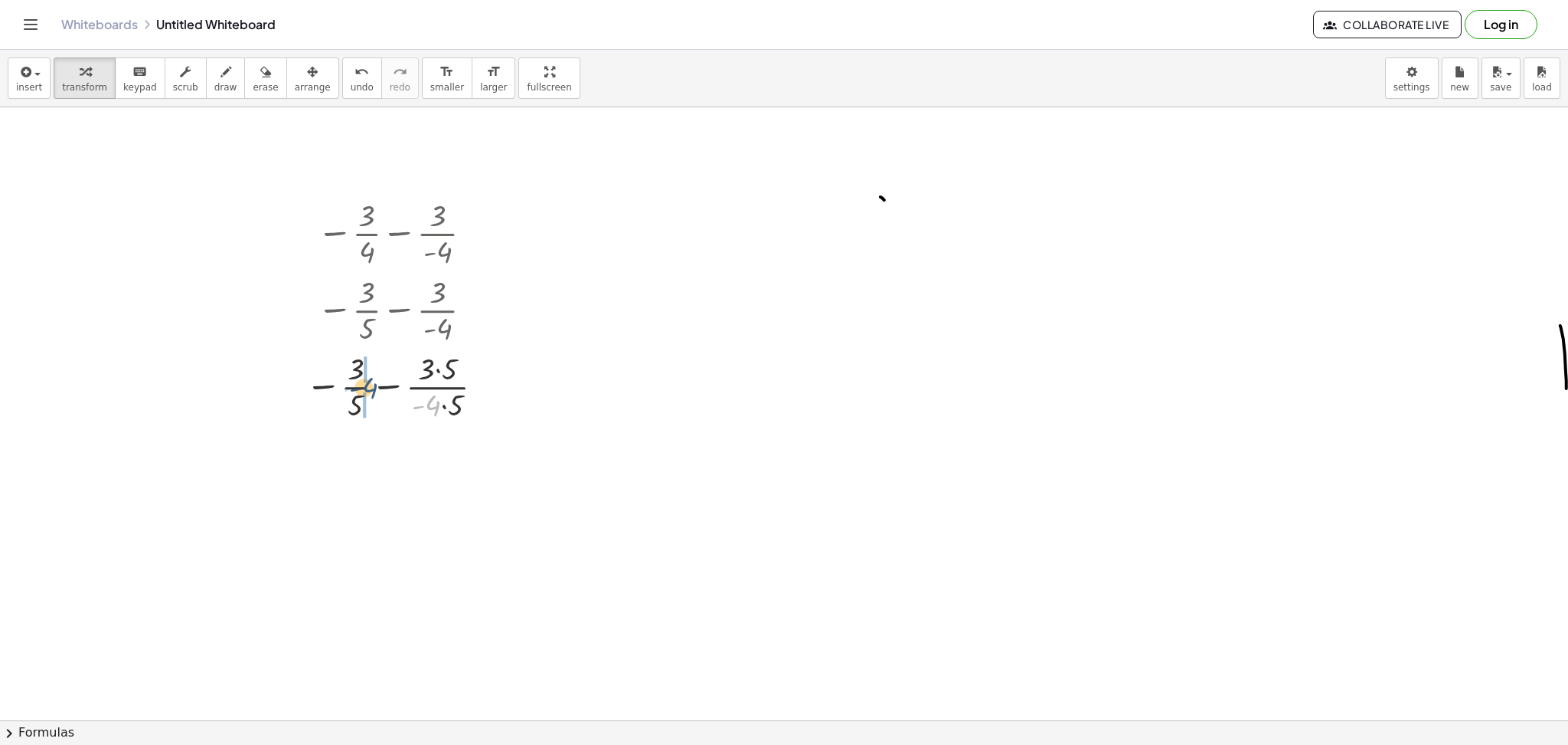
drag, startPoint x: 432, startPoint y: 408, endPoint x: 366, endPoint y: 385, distance: 69.9
click at [368, 386] on div at bounding box center [398, 385] width 200 height 76
click at [355, 383] on div at bounding box center [399, 385] width 236 height 76
click at [349, 368] on div at bounding box center [399, 385] width 236 height 76
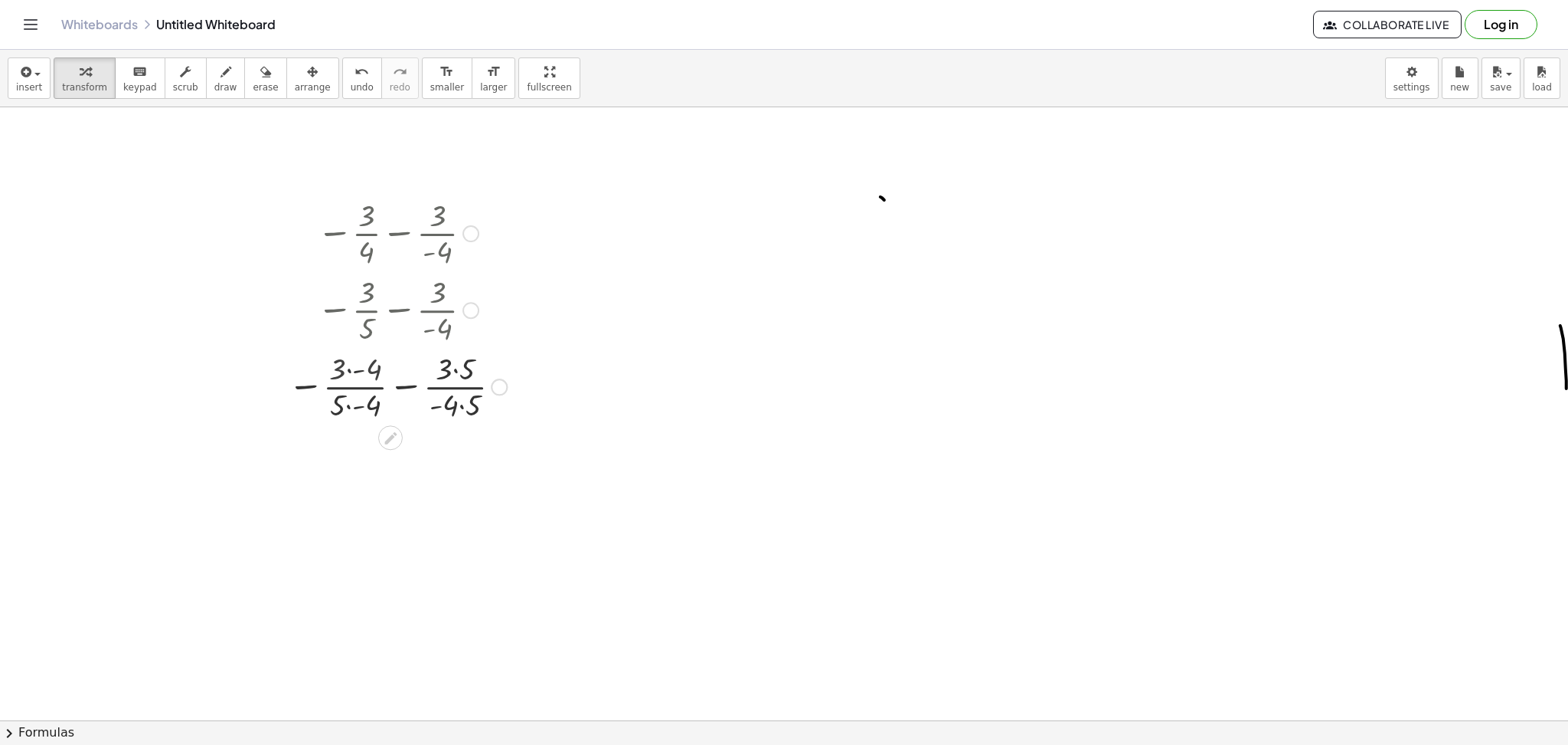
click at [349, 368] on div at bounding box center [398, 385] width 235 height 76
click at [391, 234] on div "− · 3 · 4 − · 3 · - 4 − · 3 · 5 − · 3 · - 4 − · 3 · 5 − · 3 · 5 · - 4 · 5 − · 3…" at bounding box center [391, 234] width 0 height 0
click at [350, 400] on div at bounding box center [399, 385] width 236 height 76
click at [348, 471] on div at bounding box center [399, 462] width 236 height 76
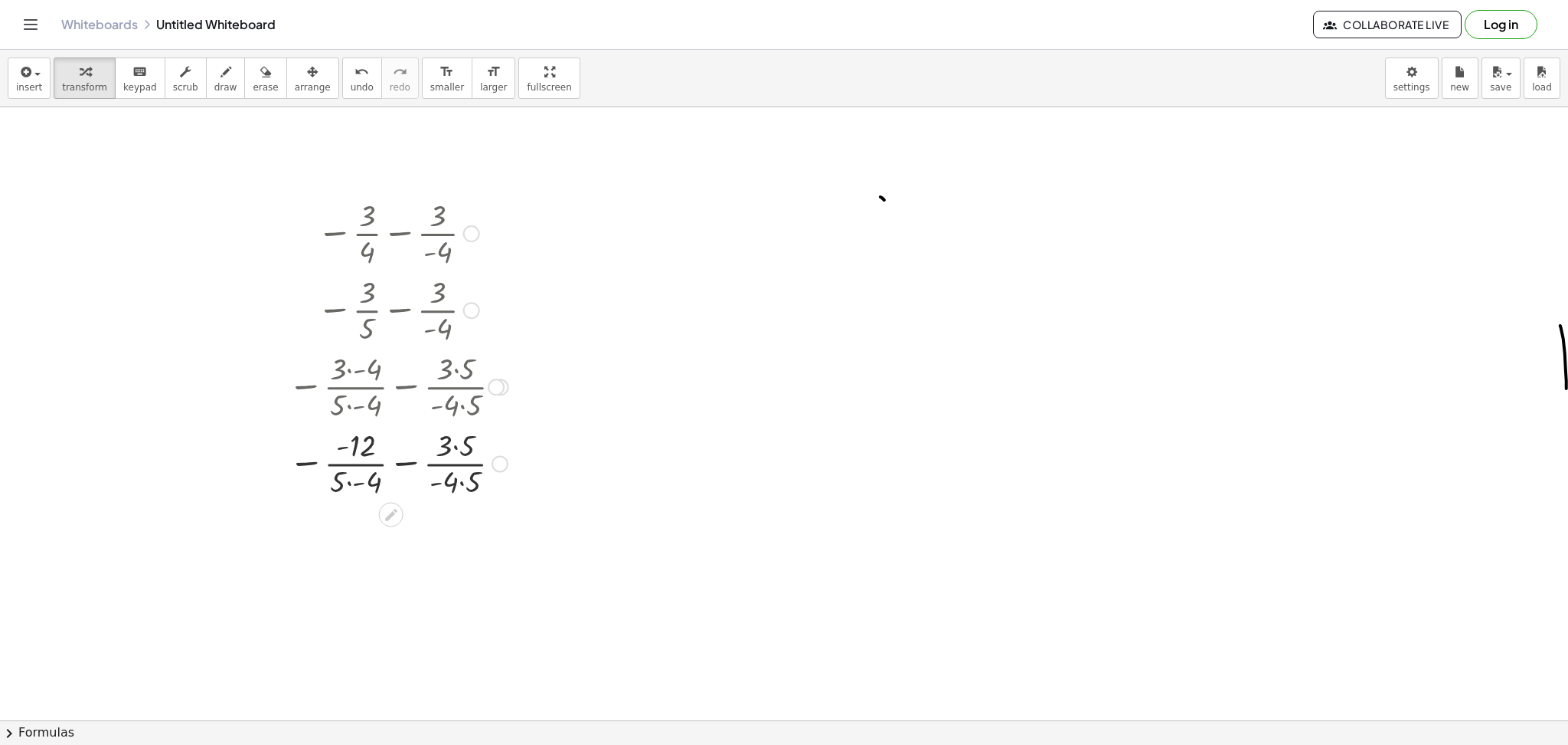
click at [347, 480] on div at bounding box center [399, 462] width 236 height 76
click at [453, 457] on div at bounding box center [399, 462] width 236 height 76
click at [453, 451] on div at bounding box center [399, 462] width 236 height 76
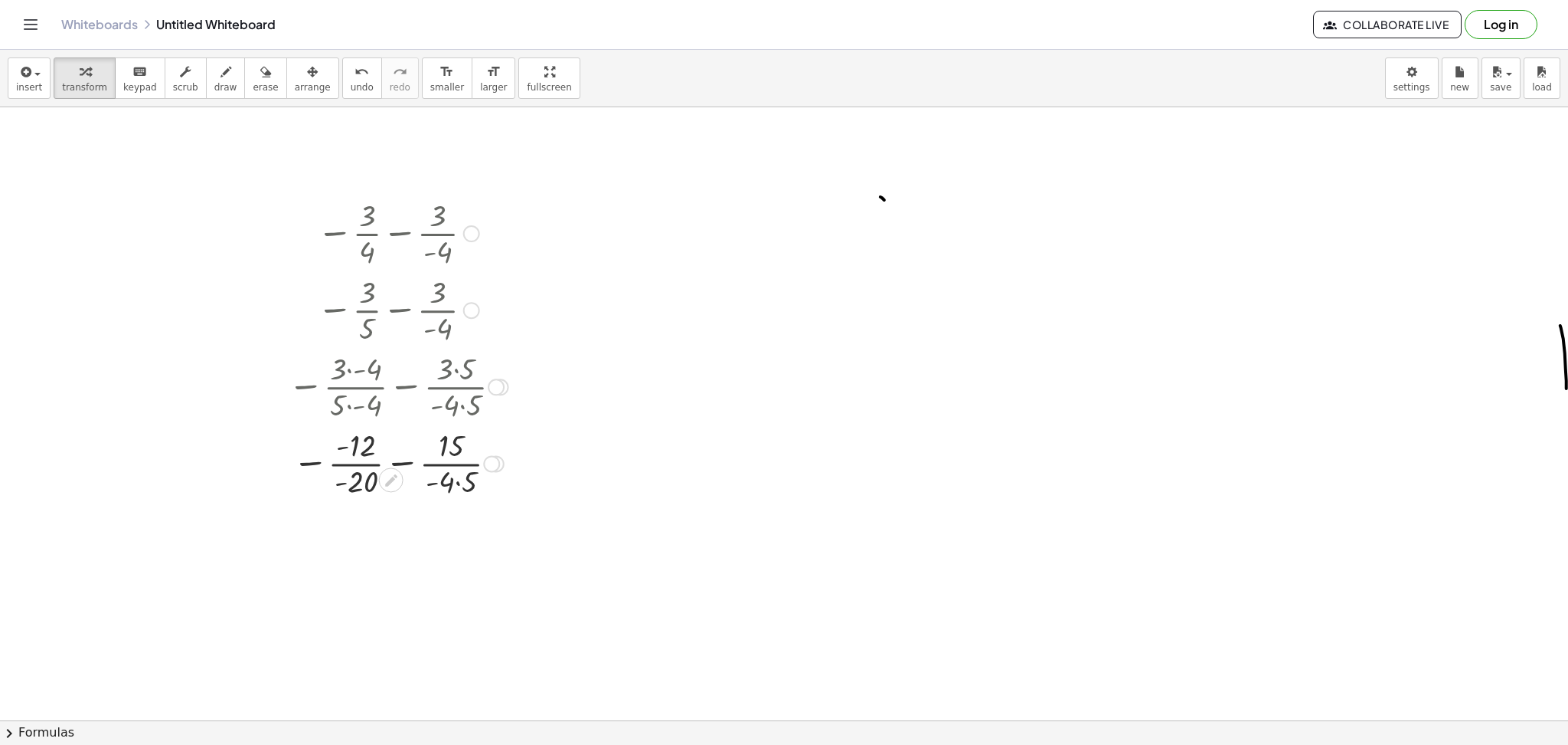
click at [456, 480] on div at bounding box center [399, 462] width 236 height 76
click at [397, 536] on div at bounding box center [397, 539] width 246 height 76
click at [397, 536] on div at bounding box center [399, 539] width 236 height 76
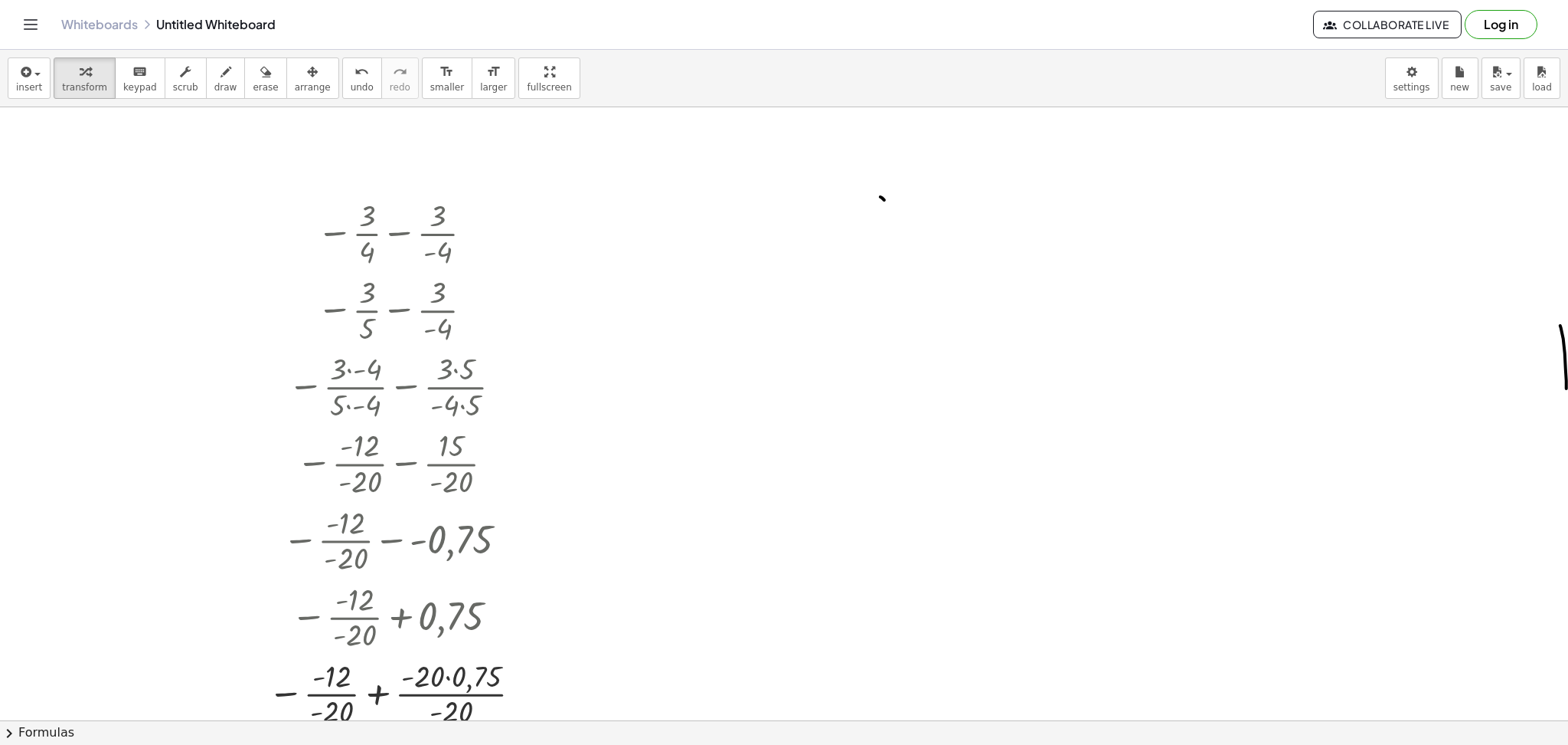
scroll to position [204, 0]
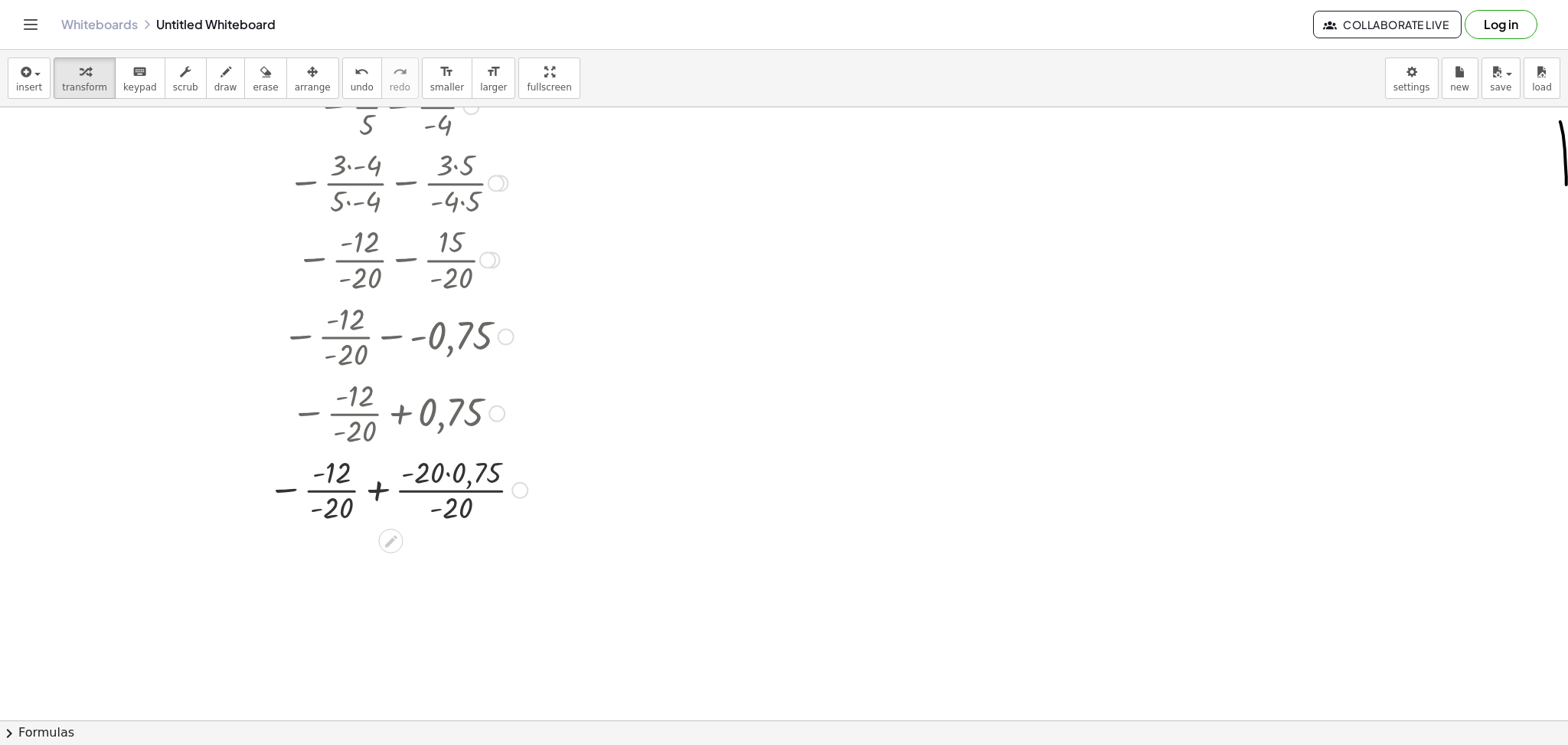
click at [373, 486] on div at bounding box center [398, 489] width 275 height 76
click at [374, 486] on div at bounding box center [398, 489] width 275 height 76
click at [406, 546] on div at bounding box center [398, 565] width 275 height 76
click at [389, 624] on div at bounding box center [398, 641] width 275 height 76
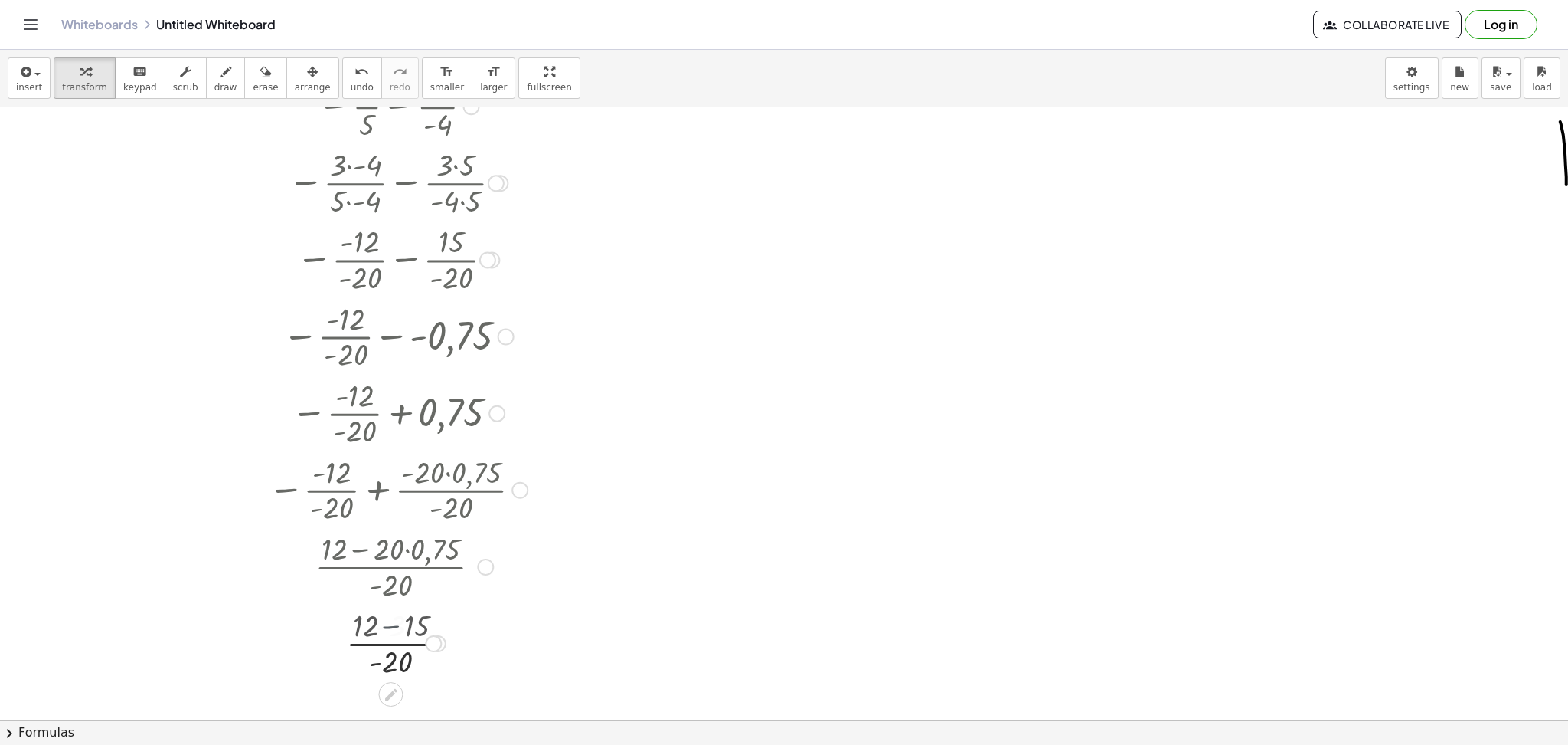
click at [389, 624] on div at bounding box center [398, 641] width 275 height 76
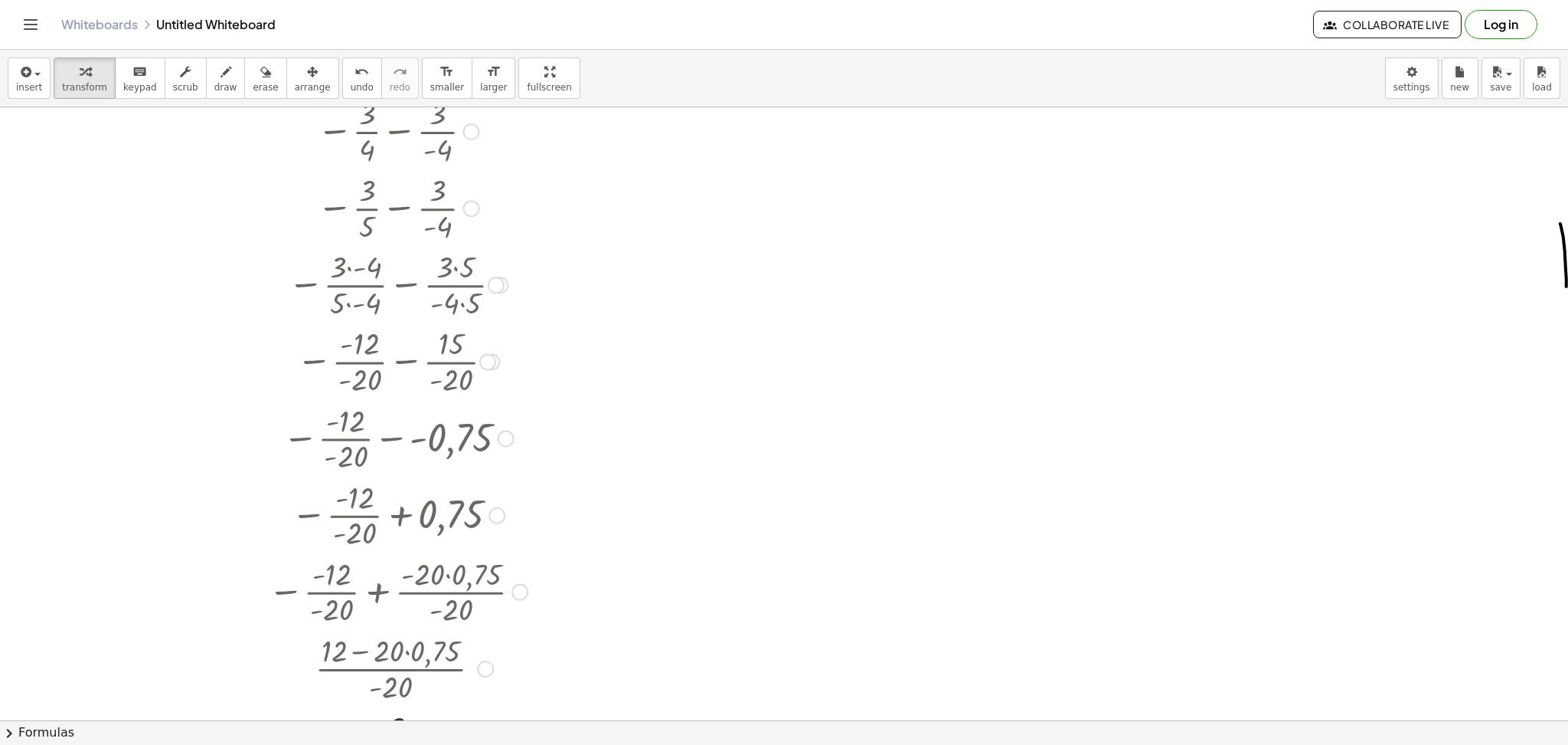
scroll to position [307, 0]
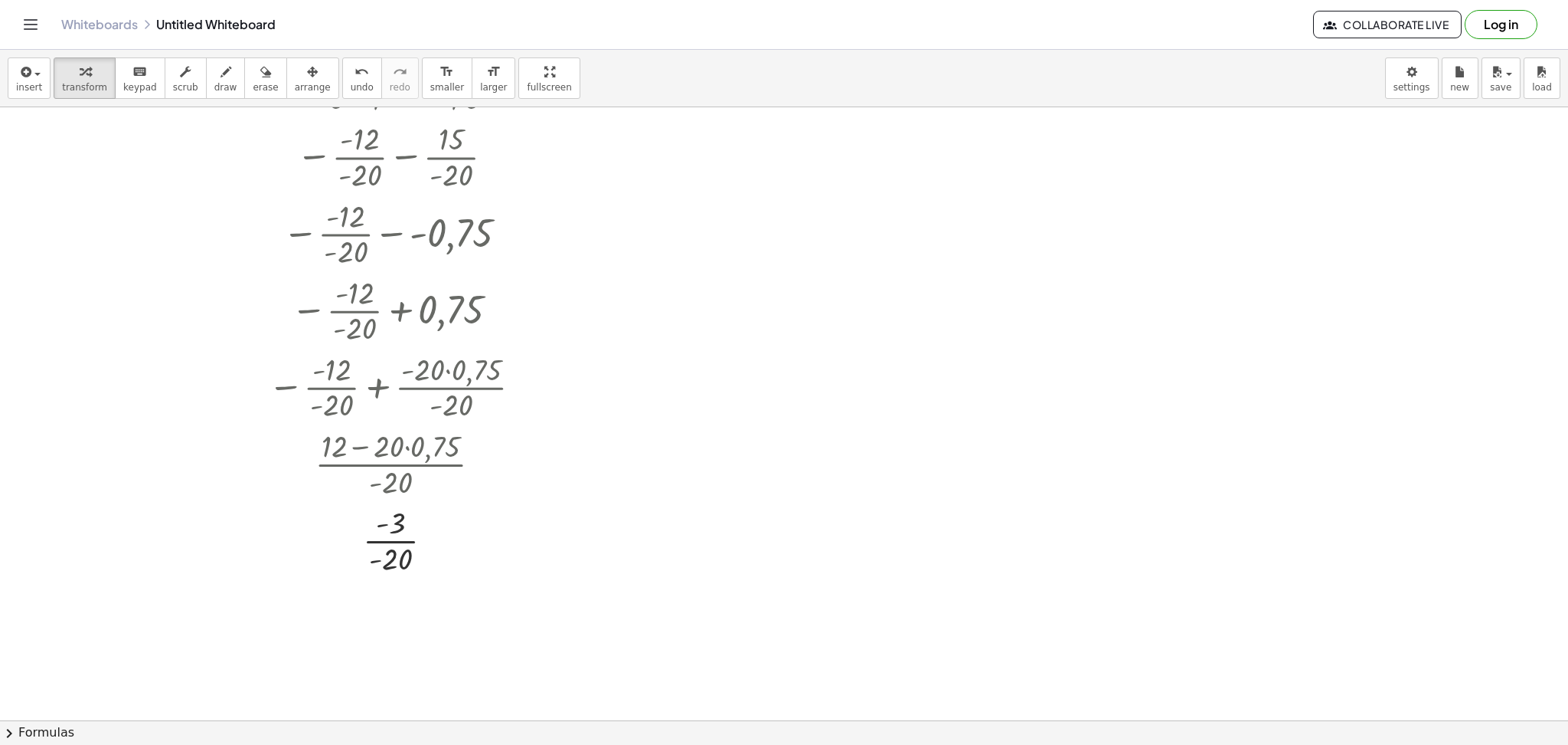
click at [204, 177] on div at bounding box center [786, 463] width 1572 height 1327
